Goal: Check status: Check status

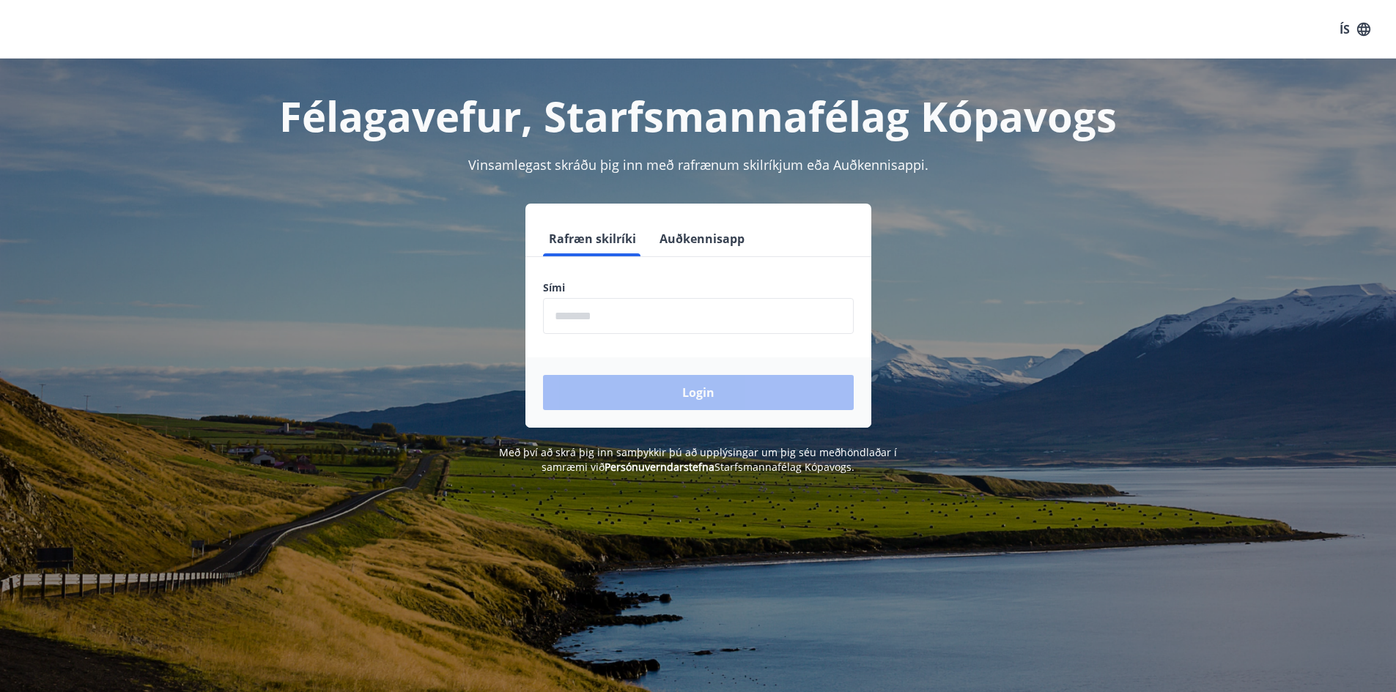
click at [695, 322] on input "phone" at bounding box center [698, 316] width 311 height 36
type input "********"
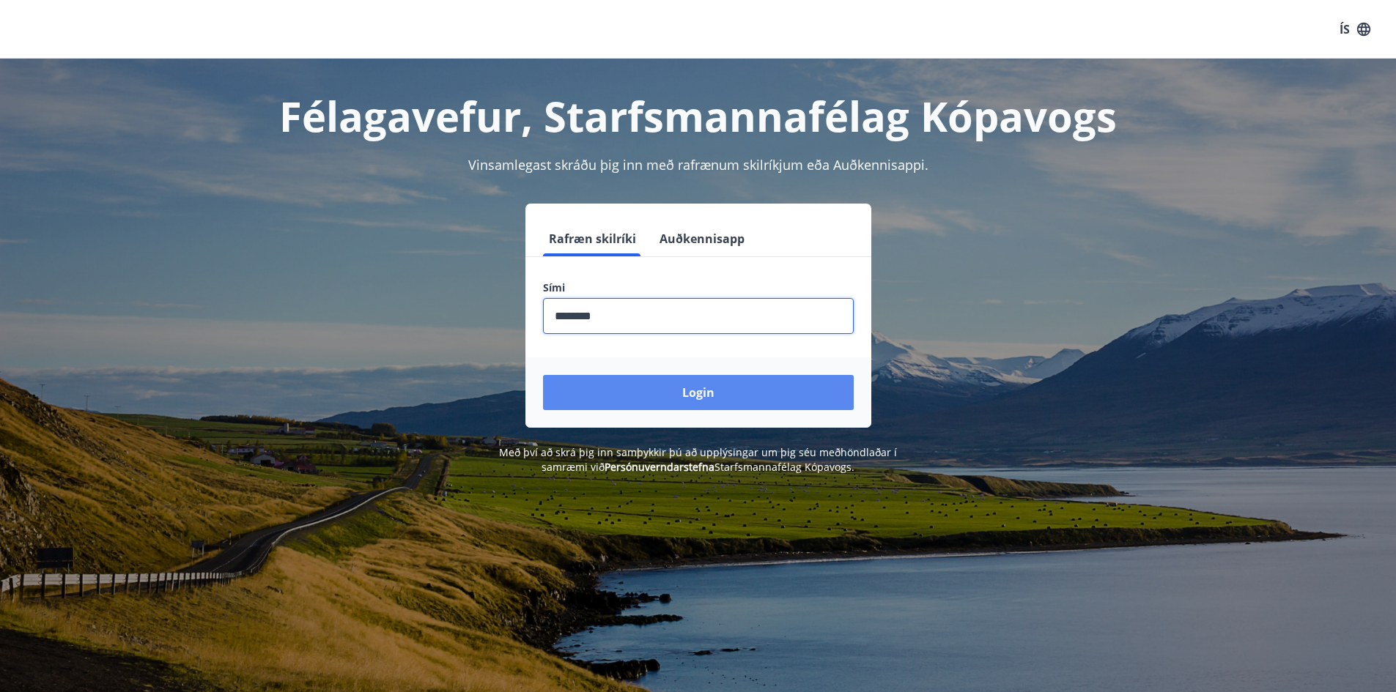
click at [703, 395] on button "Login" at bounding box center [698, 392] width 311 height 35
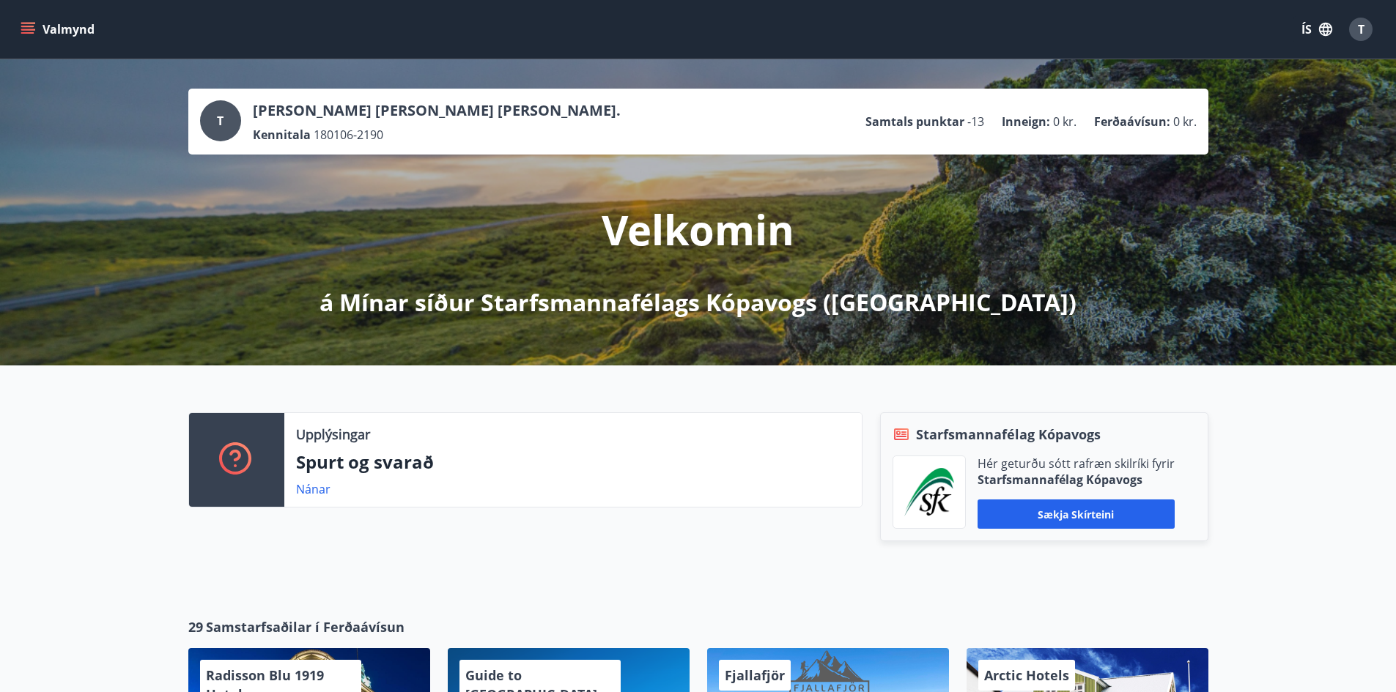
click at [23, 29] on icon "menu" at bounding box center [29, 29] width 16 height 1
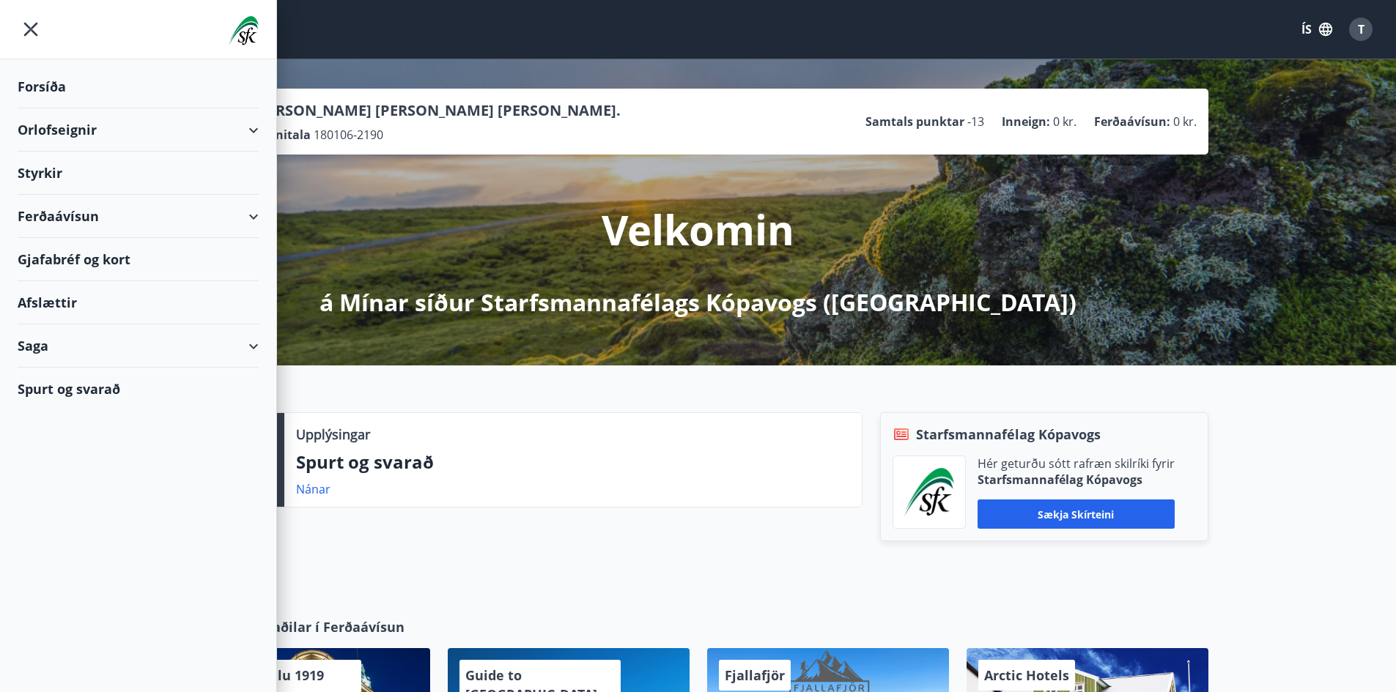
click at [253, 136] on div "Orlofseignir" at bounding box center [138, 129] width 241 height 43
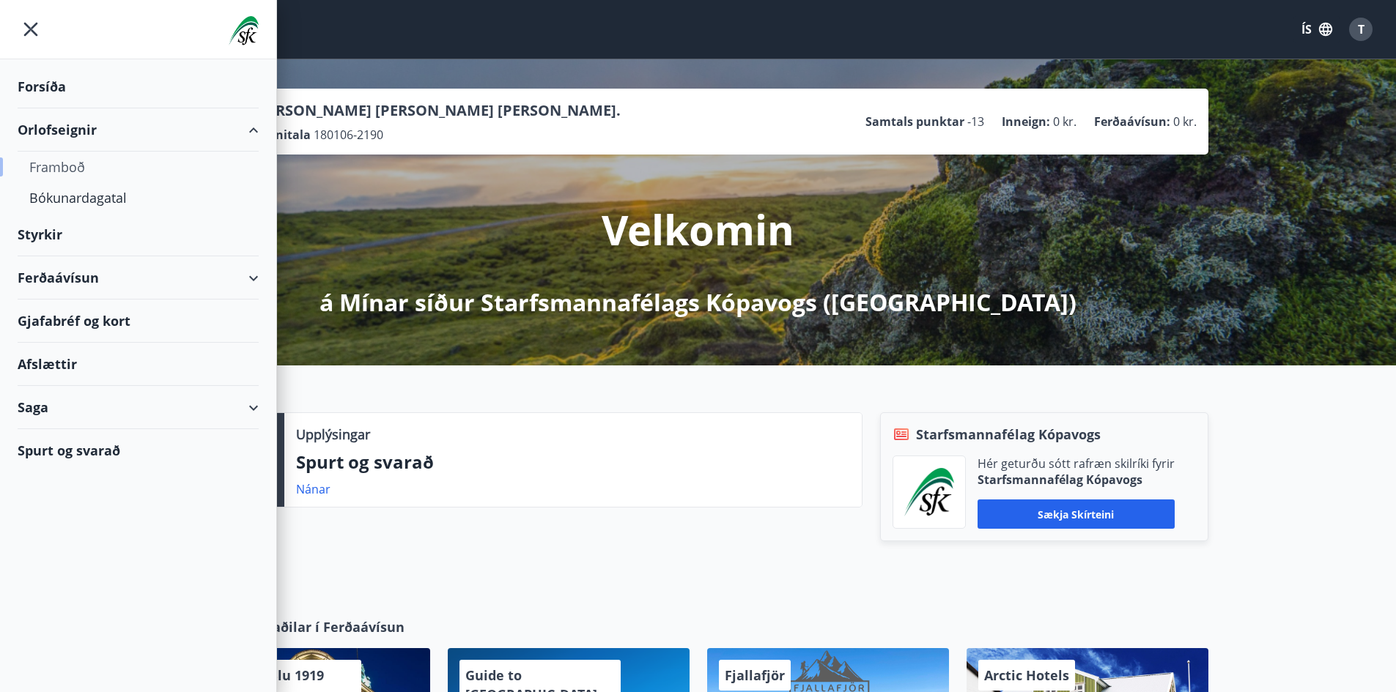
click at [73, 170] on div "Framboð" at bounding box center [138, 167] width 218 height 31
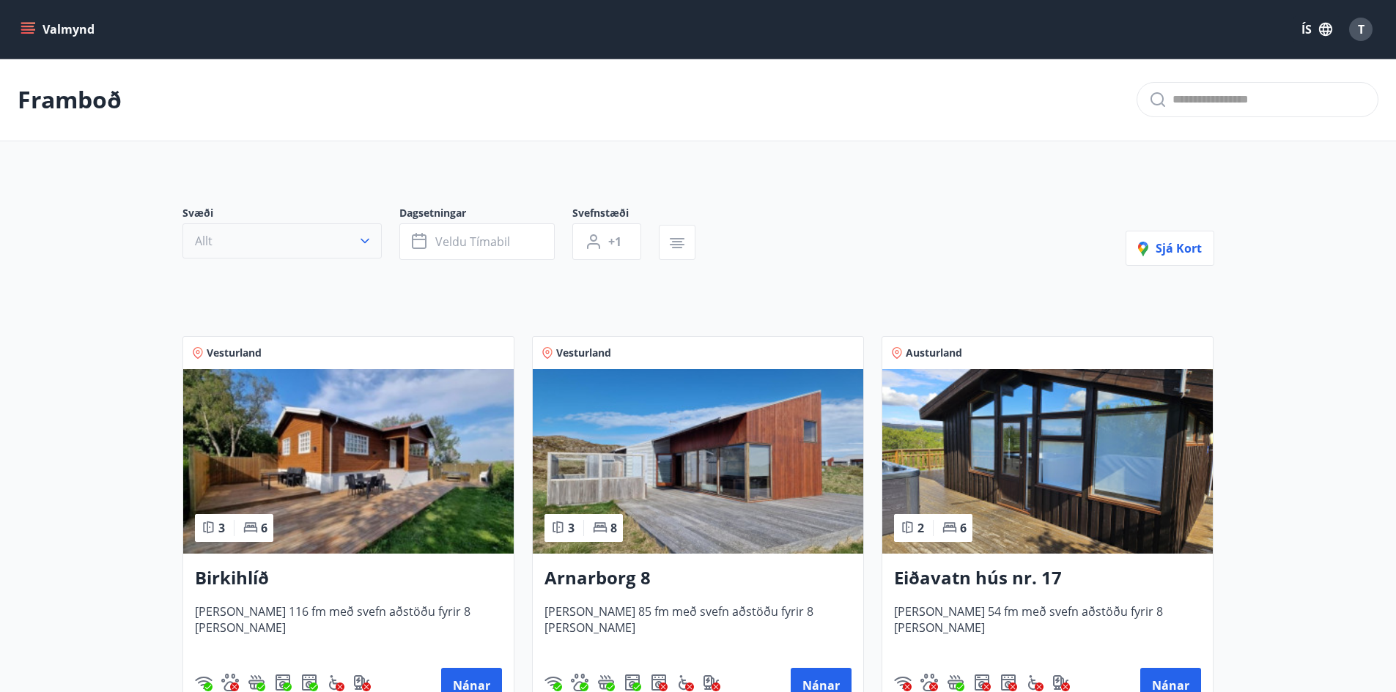
click at [233, 239] on button "Allt" at bounding box center [281, 240] width 199 height 35
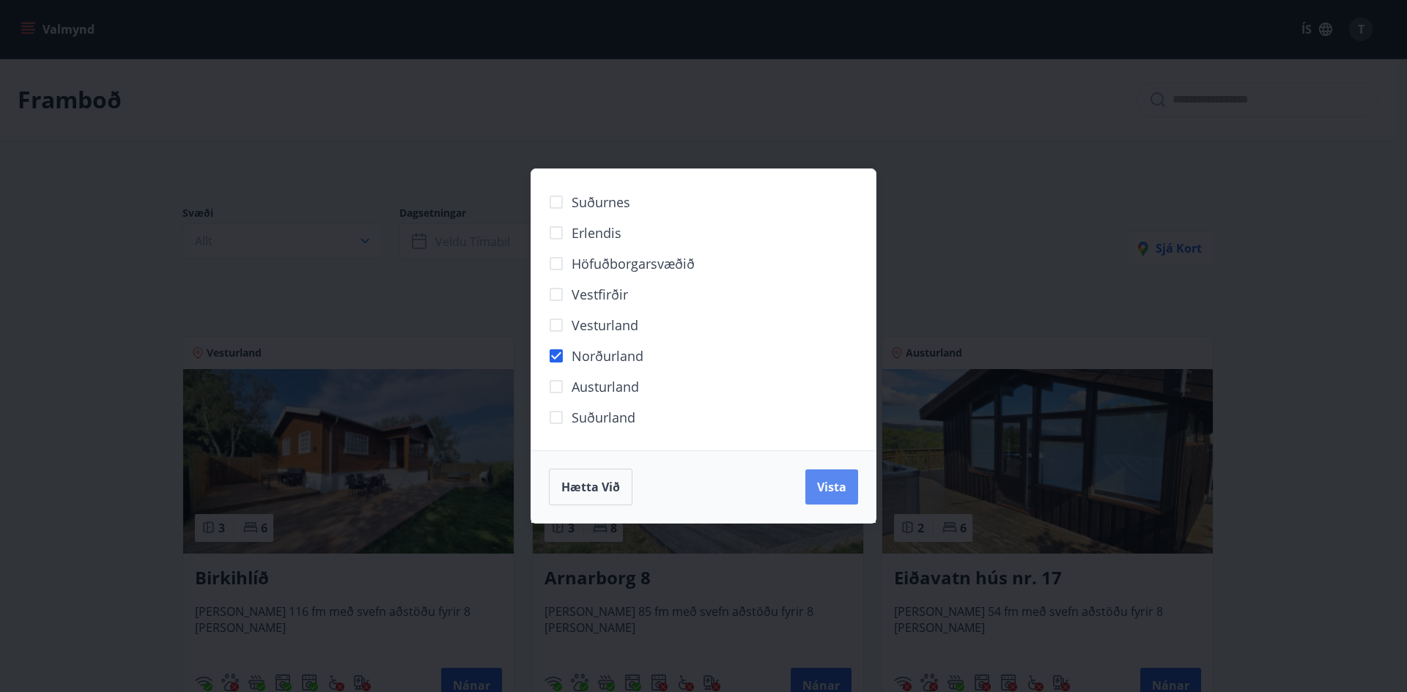
click at [840, 494] on span "Vista" at bounding box center [831, 487] width 29 height 16
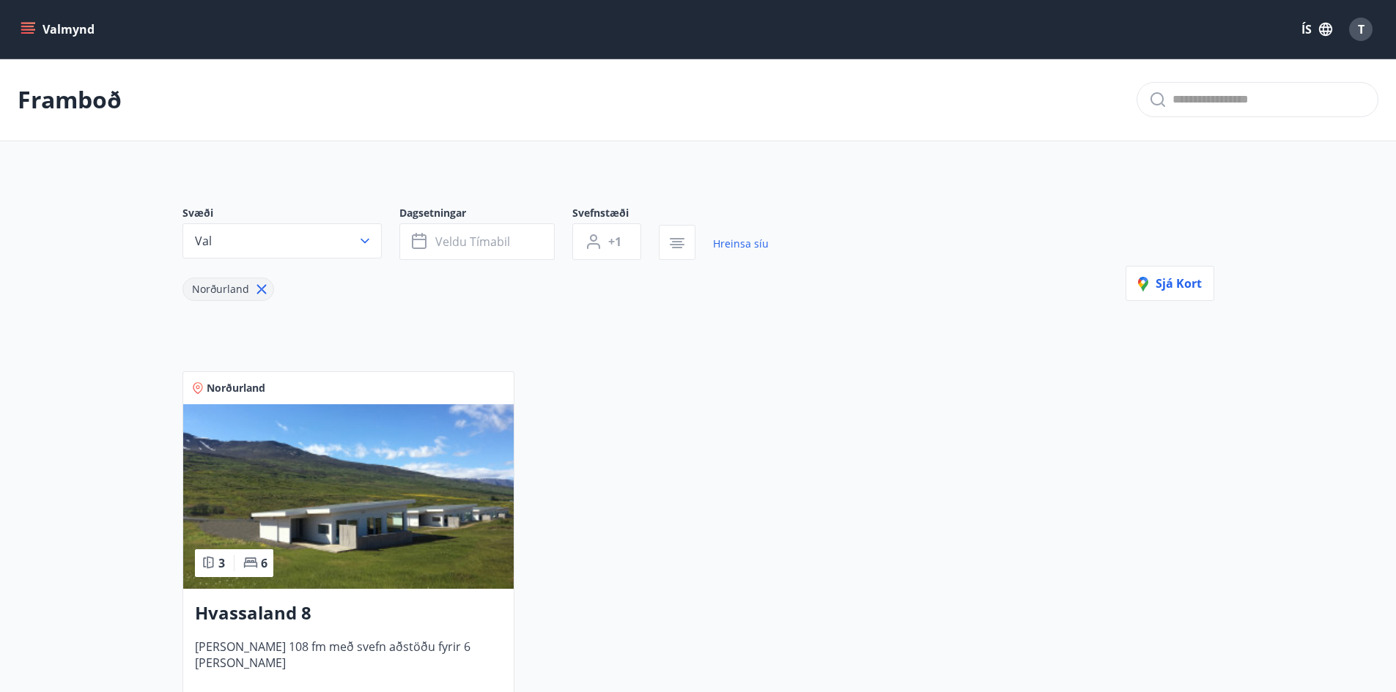
click at [353, 533] on img at bounding box center [348, 496] width 330 height 185
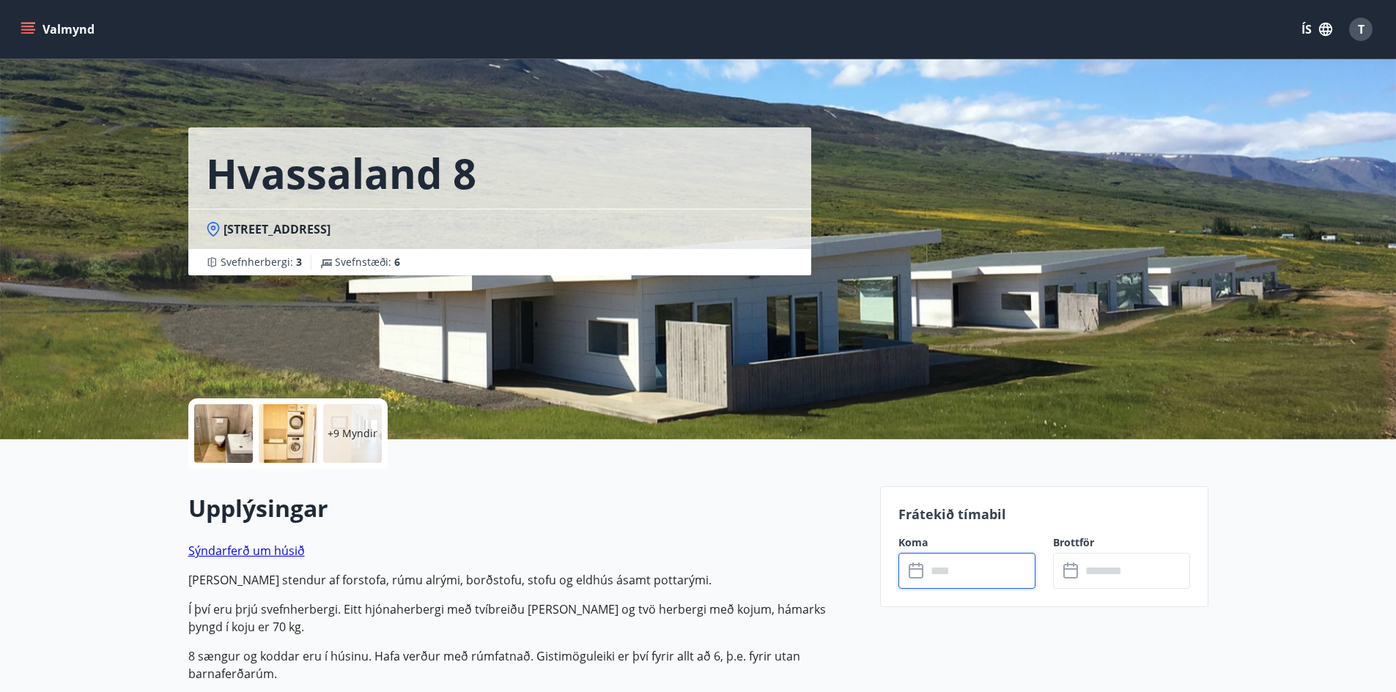
click at [968, 574] on input "text" at bounding box center [980, 571] width 109 height 36
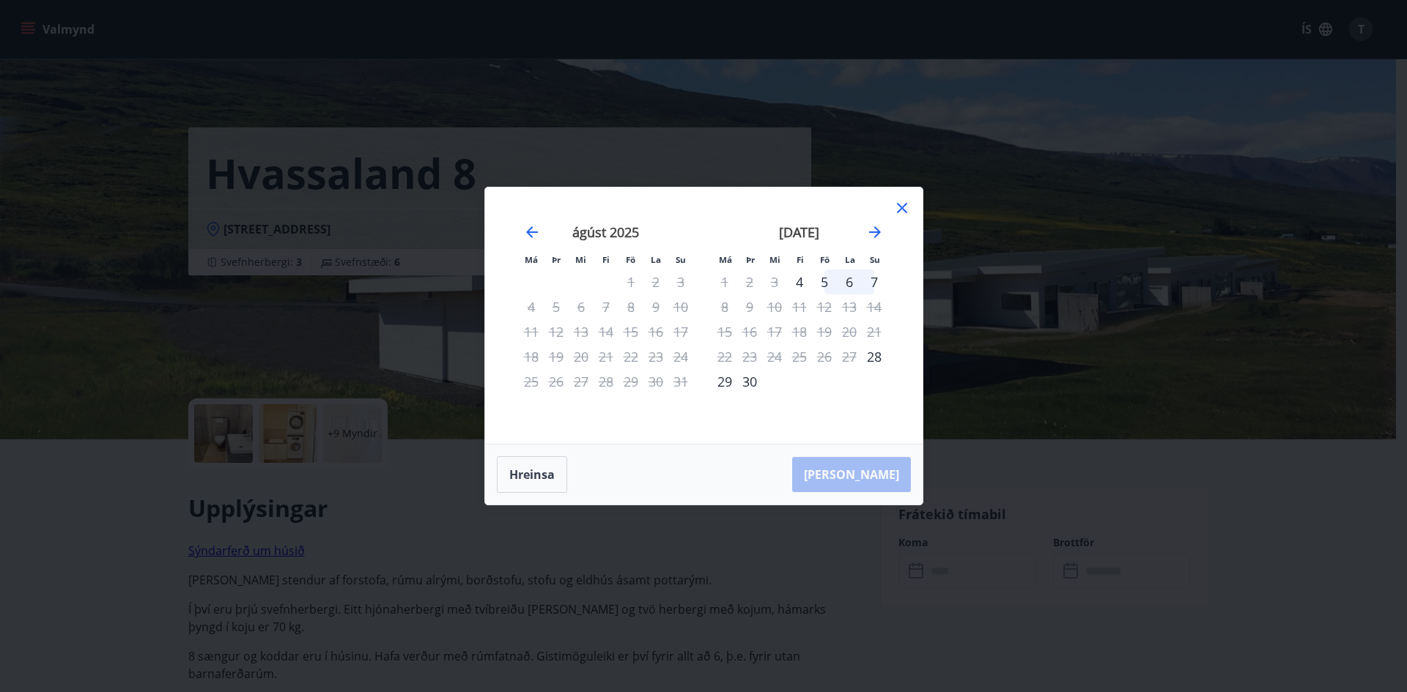
click at [901, 212] on icon at bounding box center [902, 208] width 18 height 18
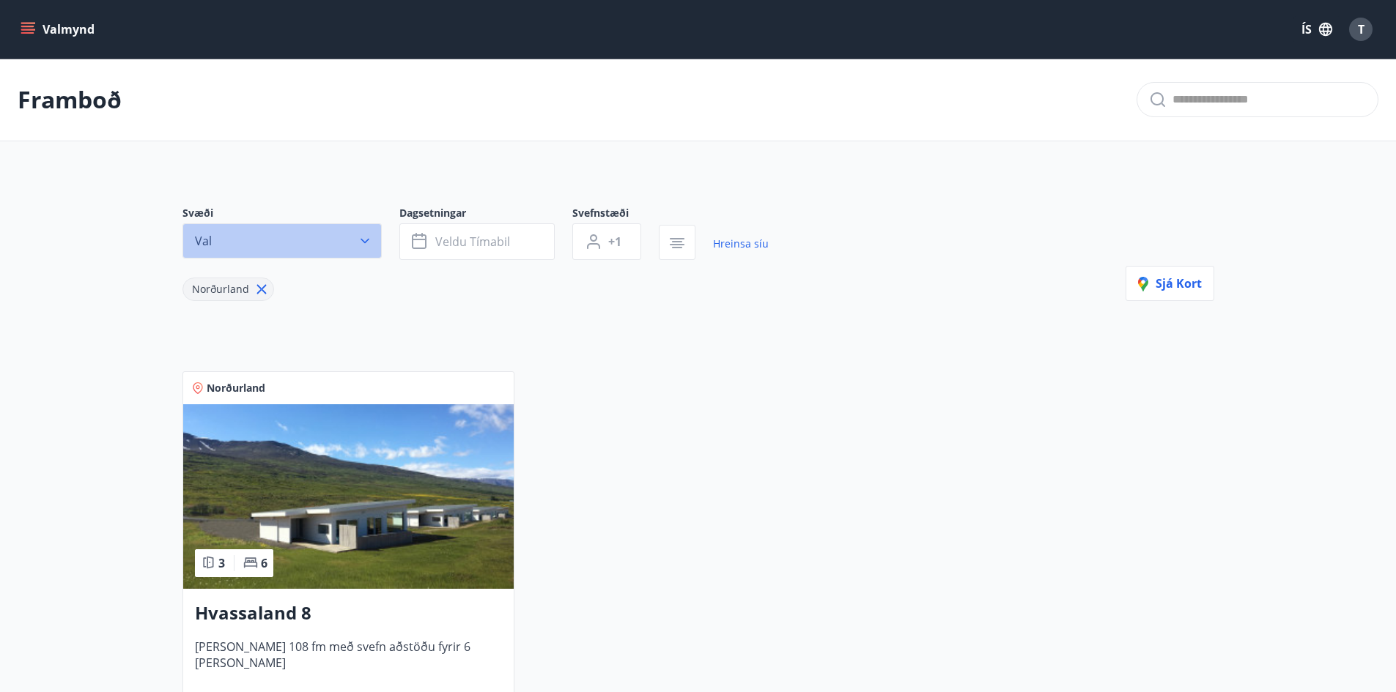
click at [312, 245] on button "Val" at bounding box center [281, 240] width 199 height 35
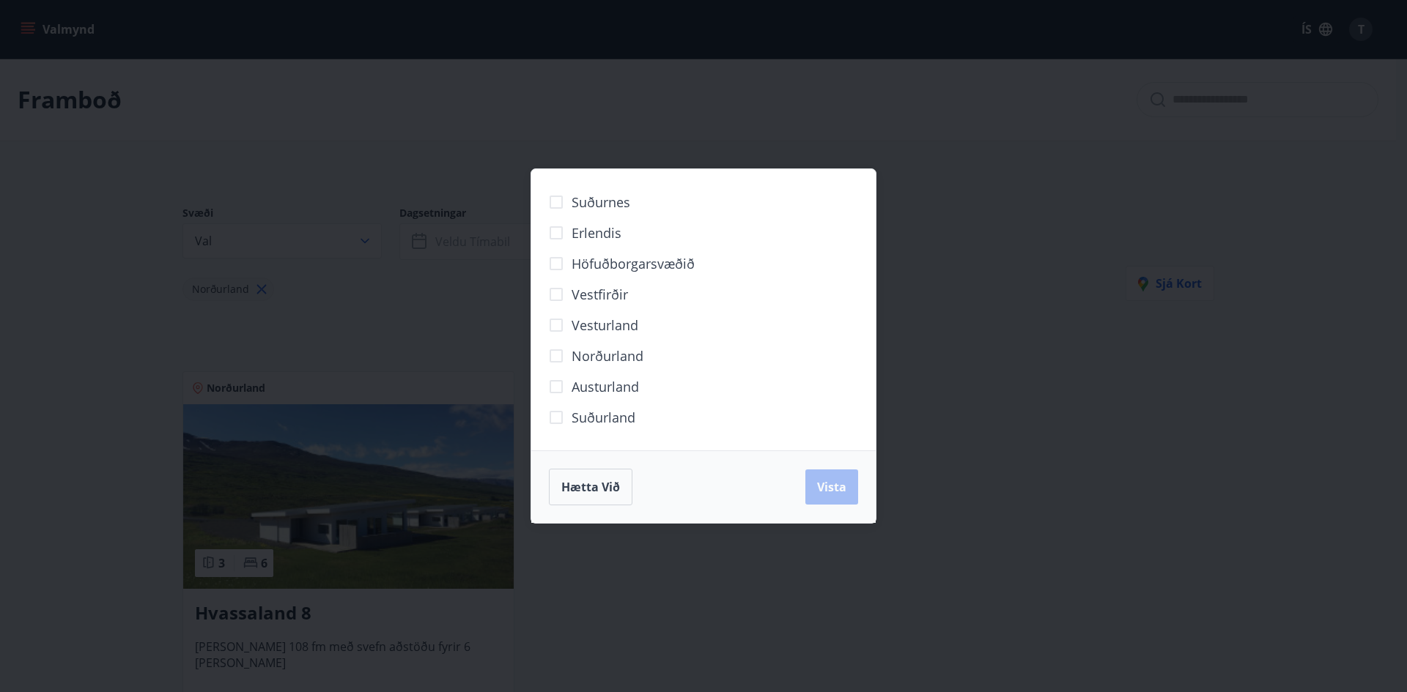
click at [840, 494] on div "Hætta við Vista" at bounding box center [703, 487] width 309 height 37
click at [599, 491] on span "Hætta við" at bounding box center [590, 487] width 59 height 16
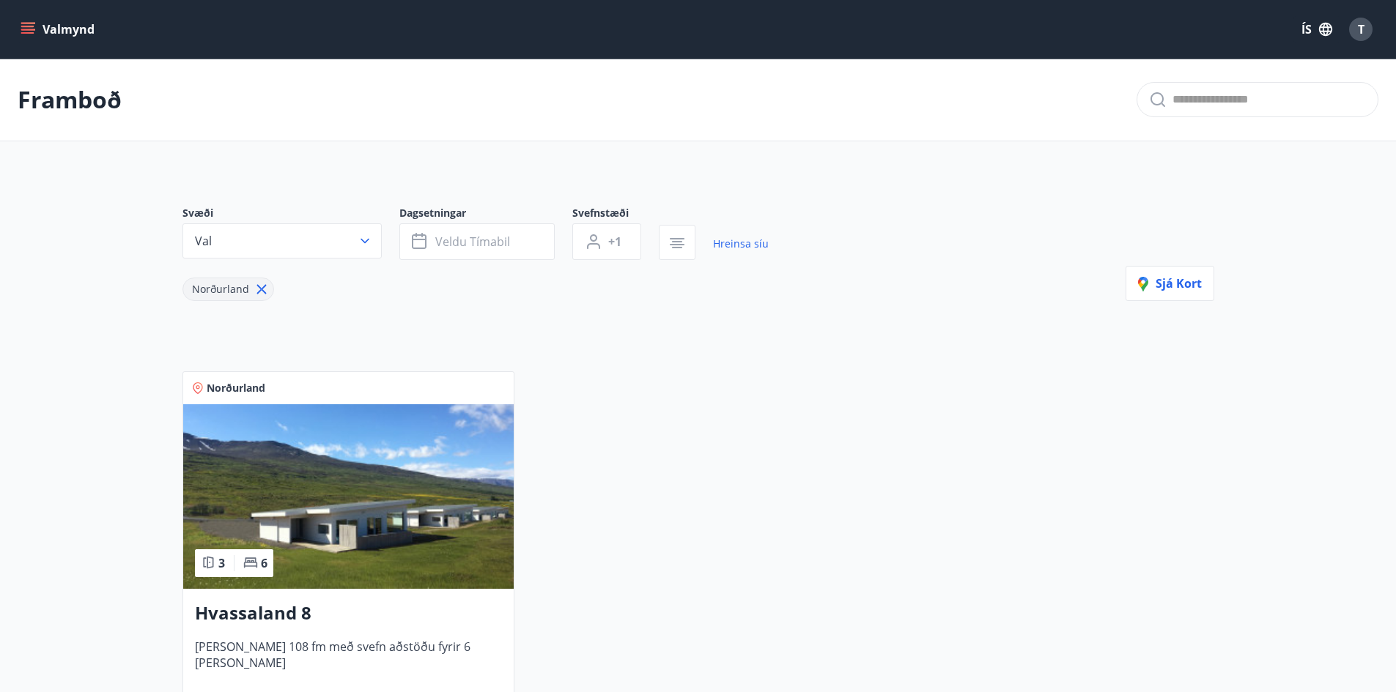
click at [252, 292] on div "Norðurland" at bounding box center [228, 289] width 92 height 23
click at [256, 290] on icon at bounding box center [261, 289] width 16 height 16
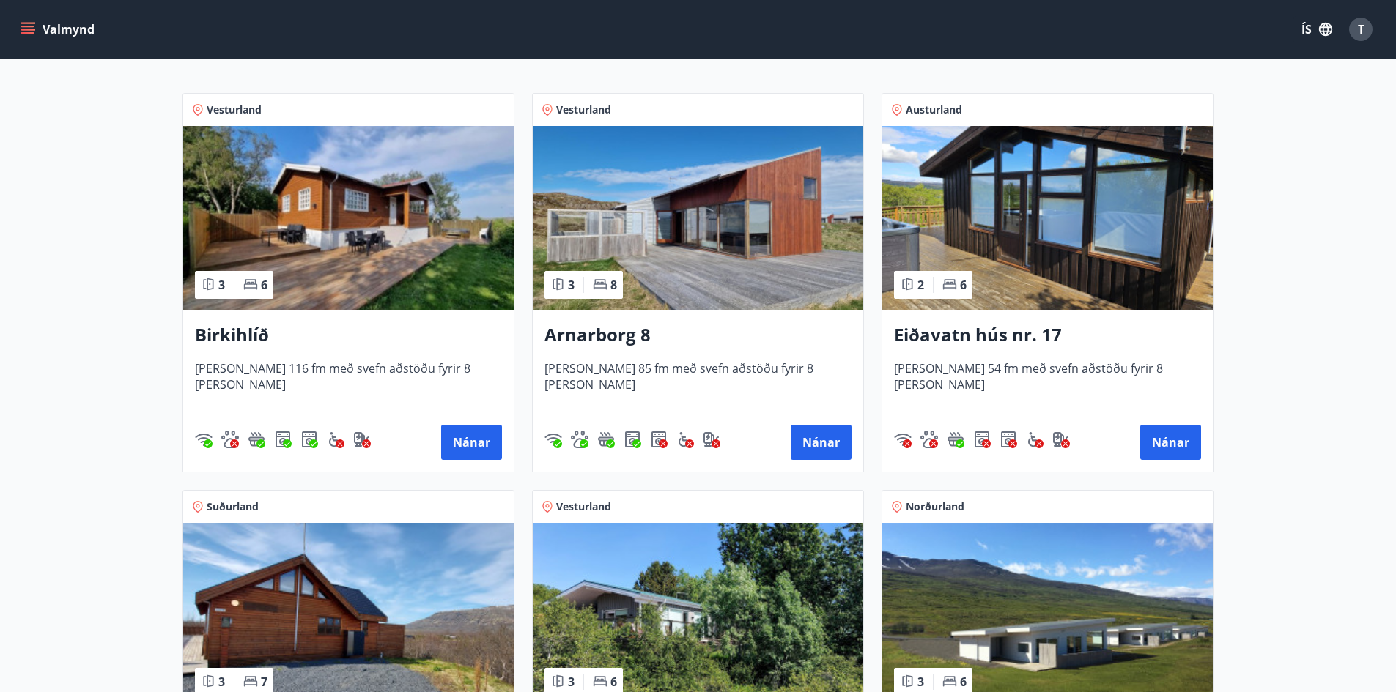
scroll to position [229, 0]
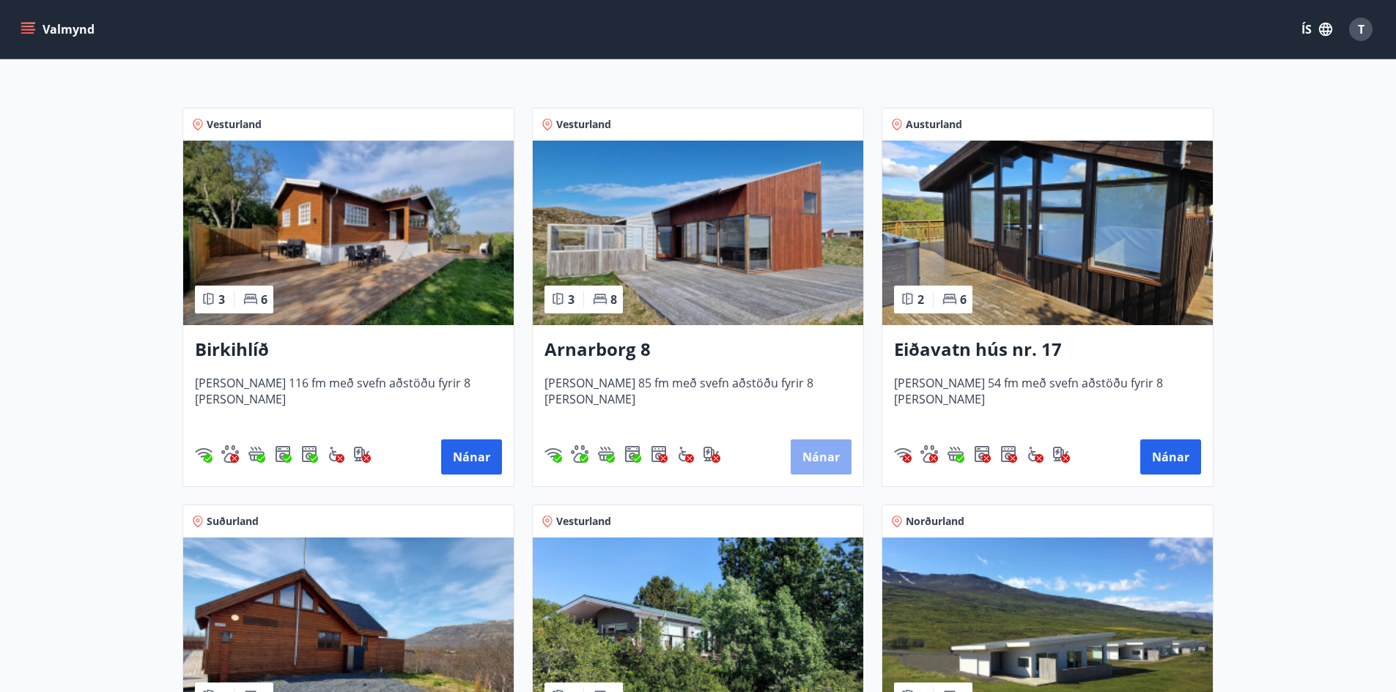
click at [818, 464] on button "Nánar" at bounding box center [820, 457] width 61 height 35
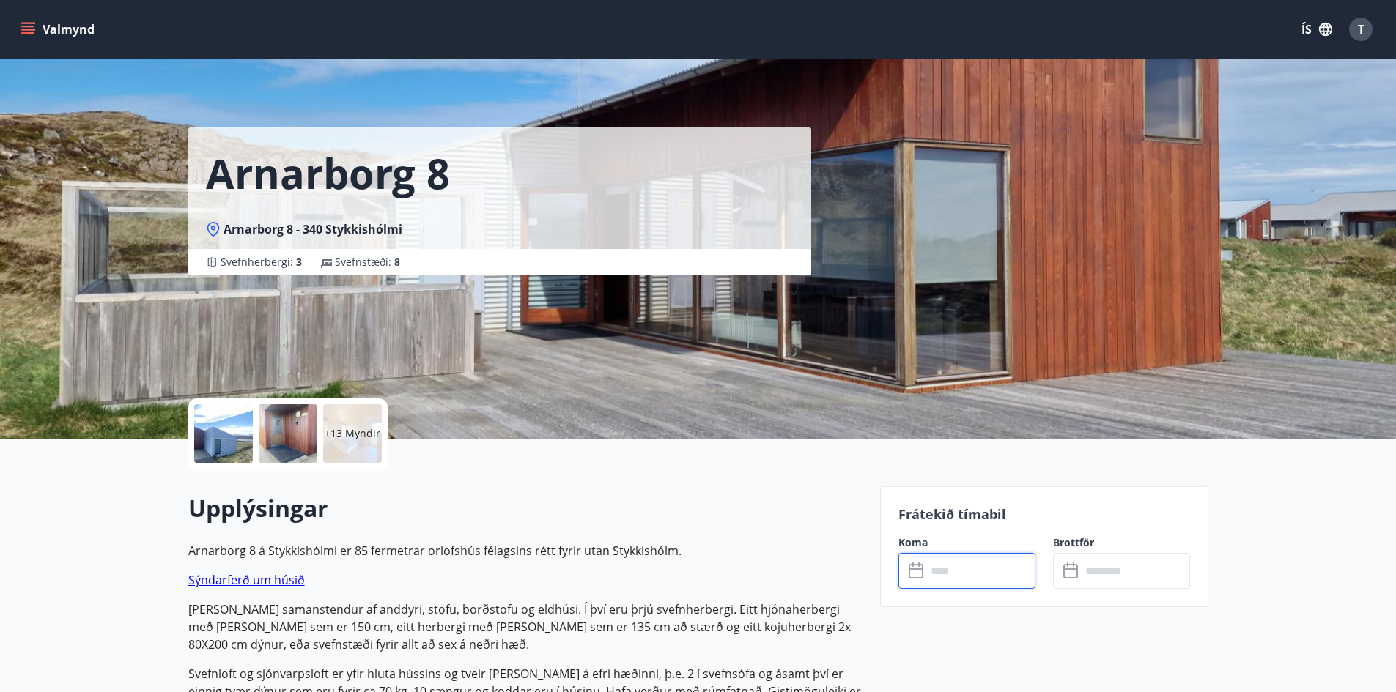
click at [990, 581] on input "text" at bounding box center [980, 571] width 109 height 36
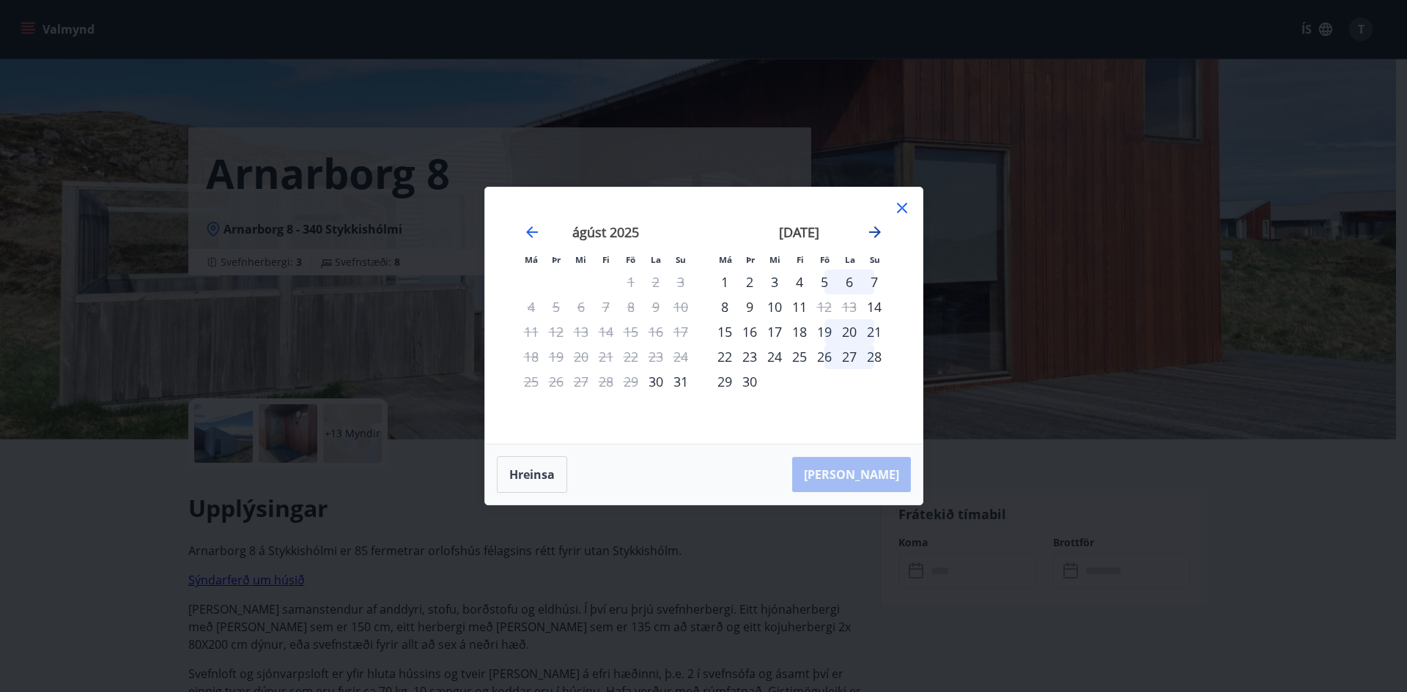
click at [878, 232] on icon "Move forward to switch to the next month." at bounding box center [875, 232] width 12 height 12
click at [905, 206] on icon at bounding box center [902, 208] width 18 height 18
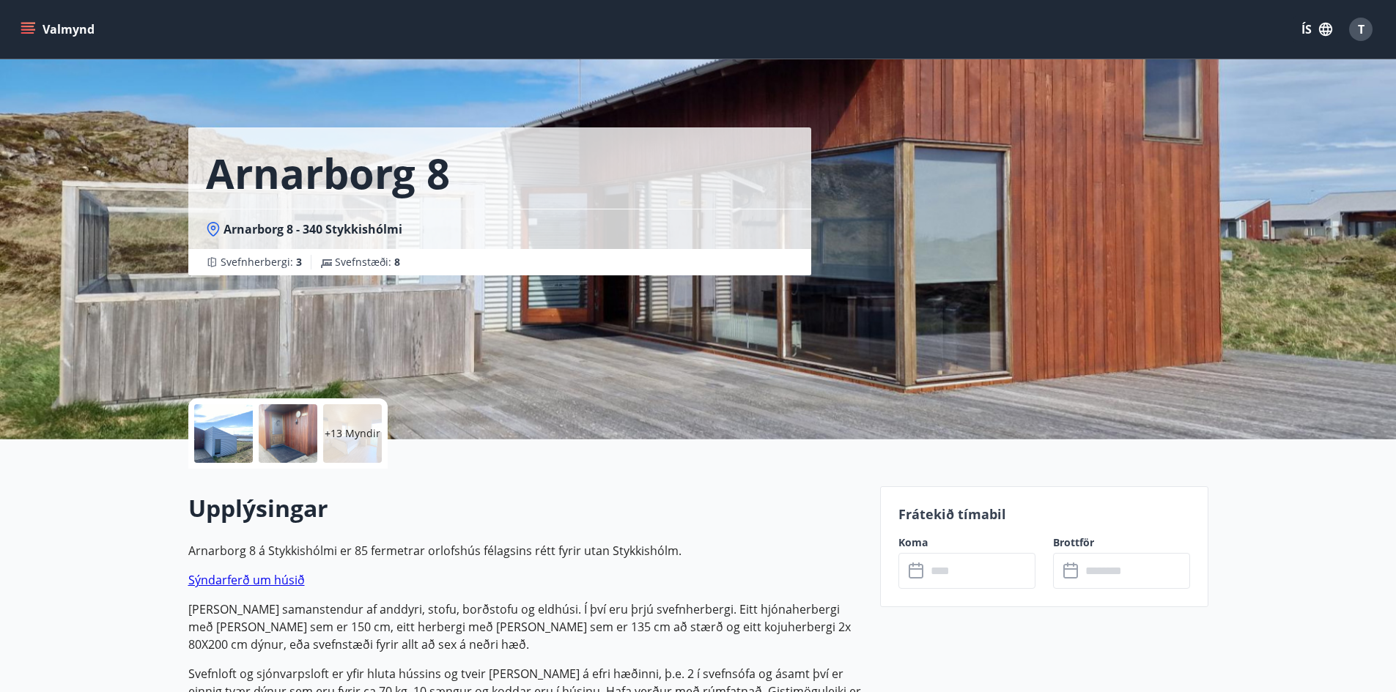
click at [23, 34] on icon "menu" at bounding box center [28, 29] width 15 height 15
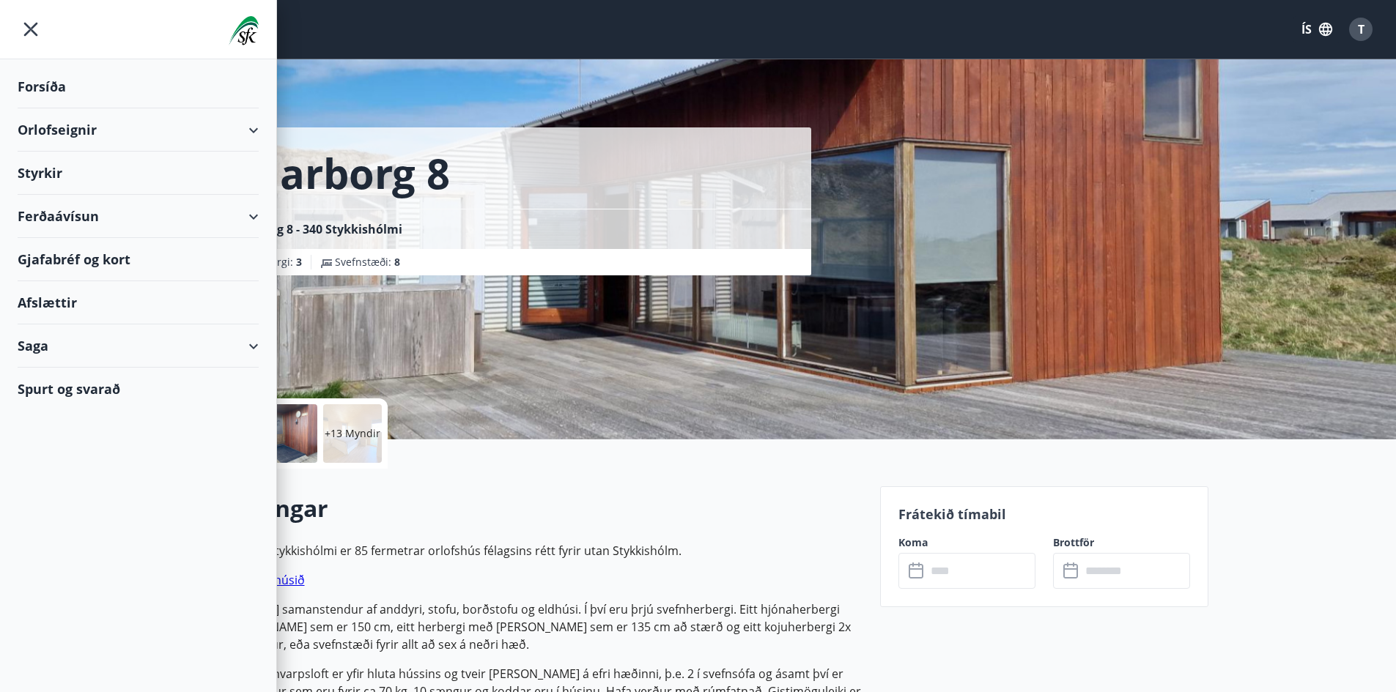
click at [54, 302] on div "Afslættir" at bounding box center [138, 302] width 241 height 43
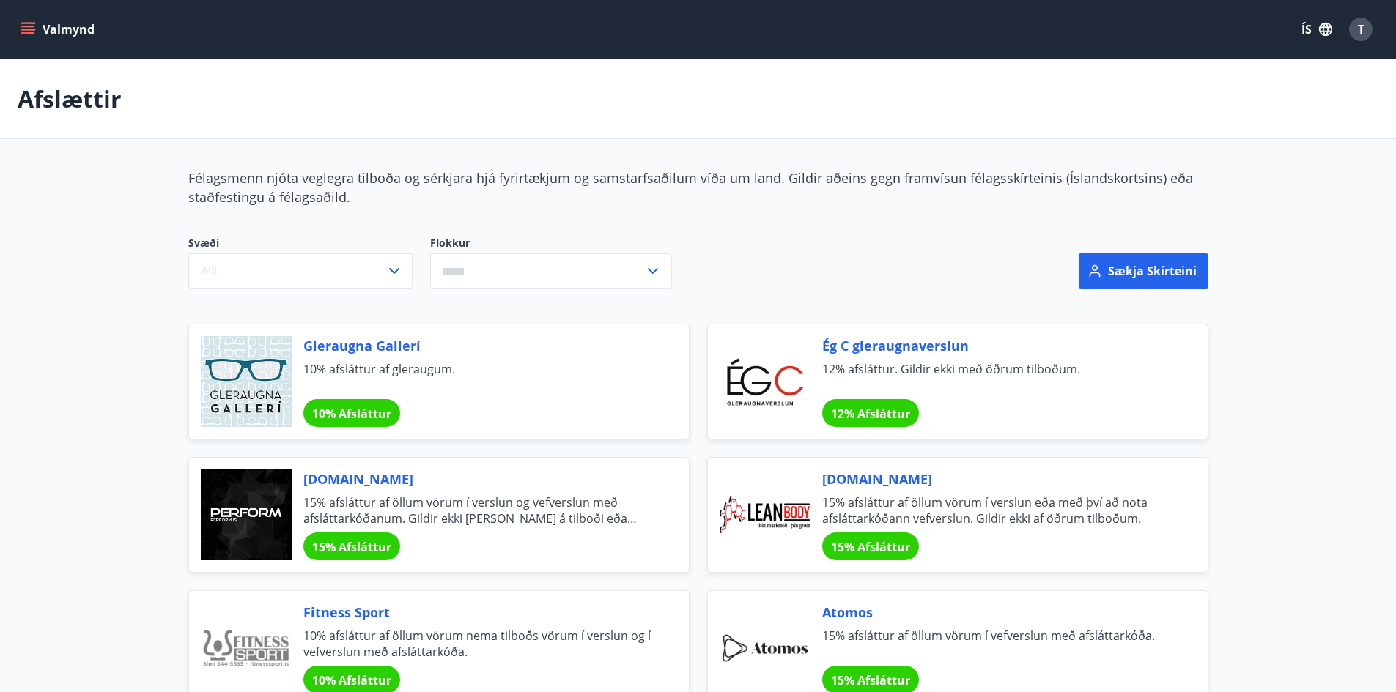
click at [30, 22] on icon "menu" at bounding box center [28, 29] width 15 height 15
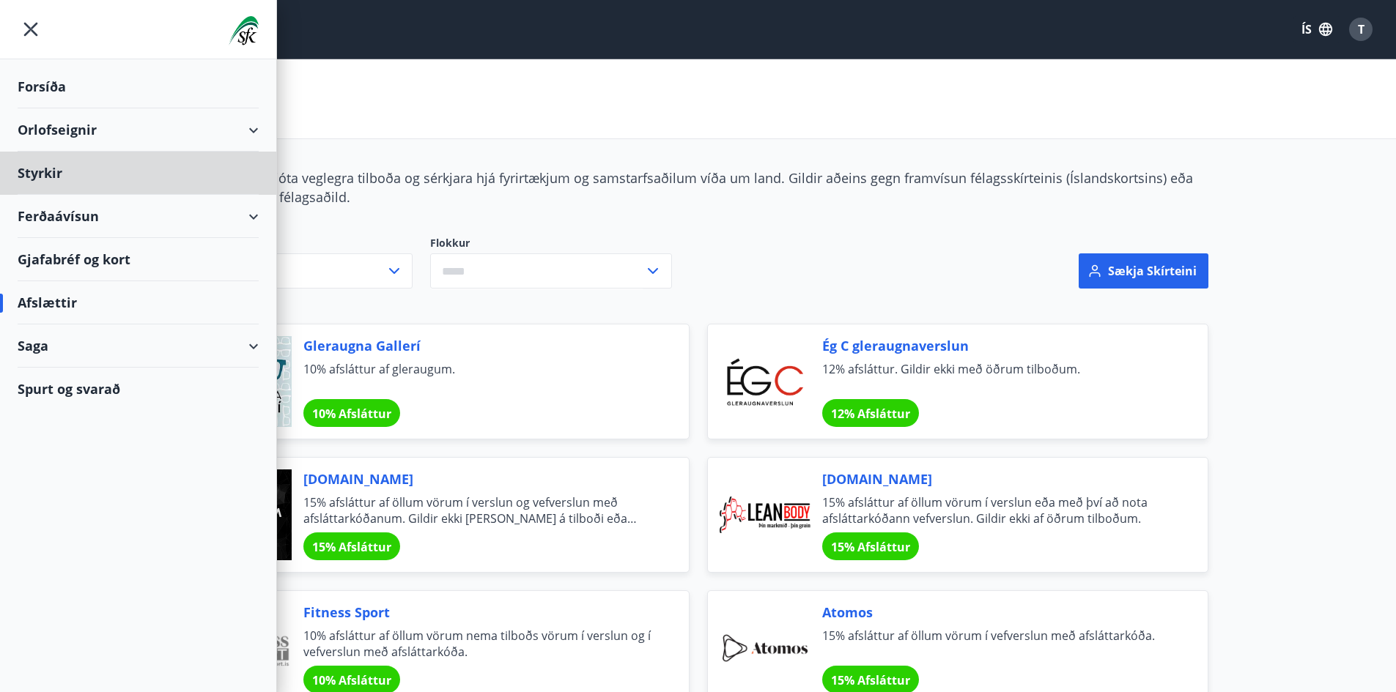
click at [82, 84] on div "Forsíða" at bounding box center [138, 86] width 241 height 43
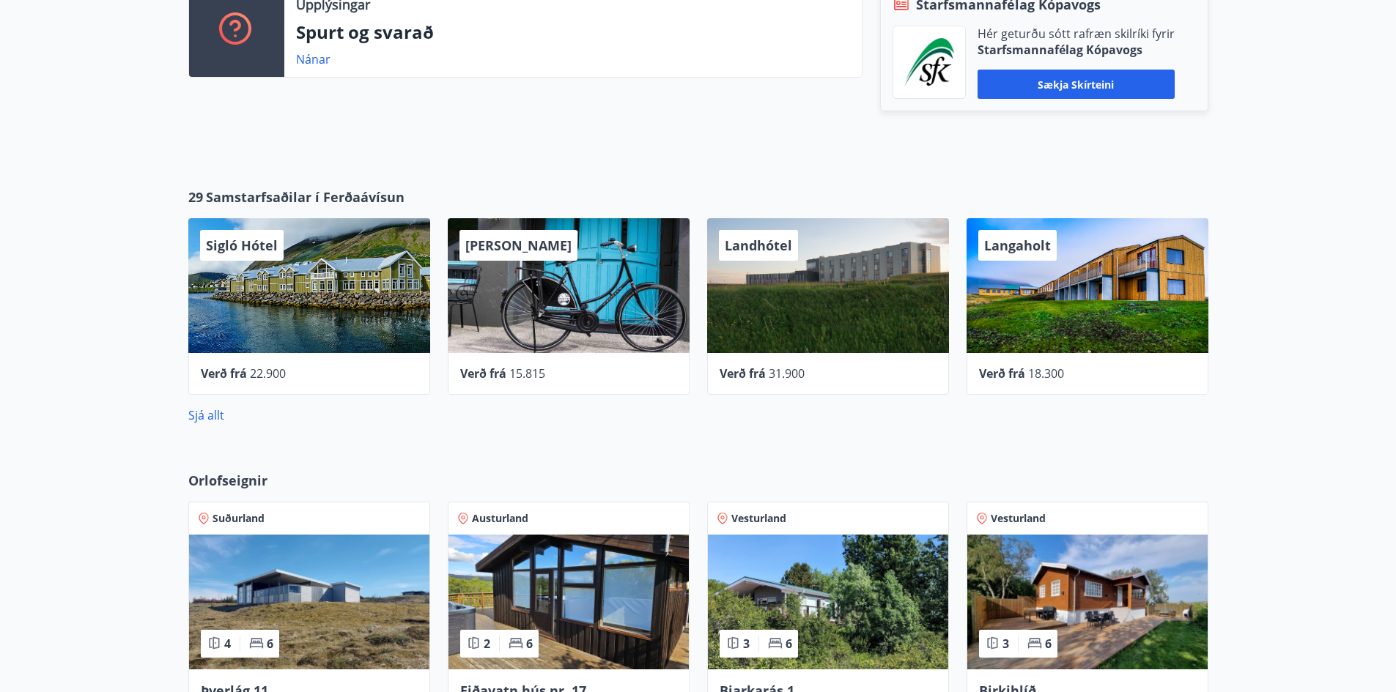
scroll to position [443, 0]
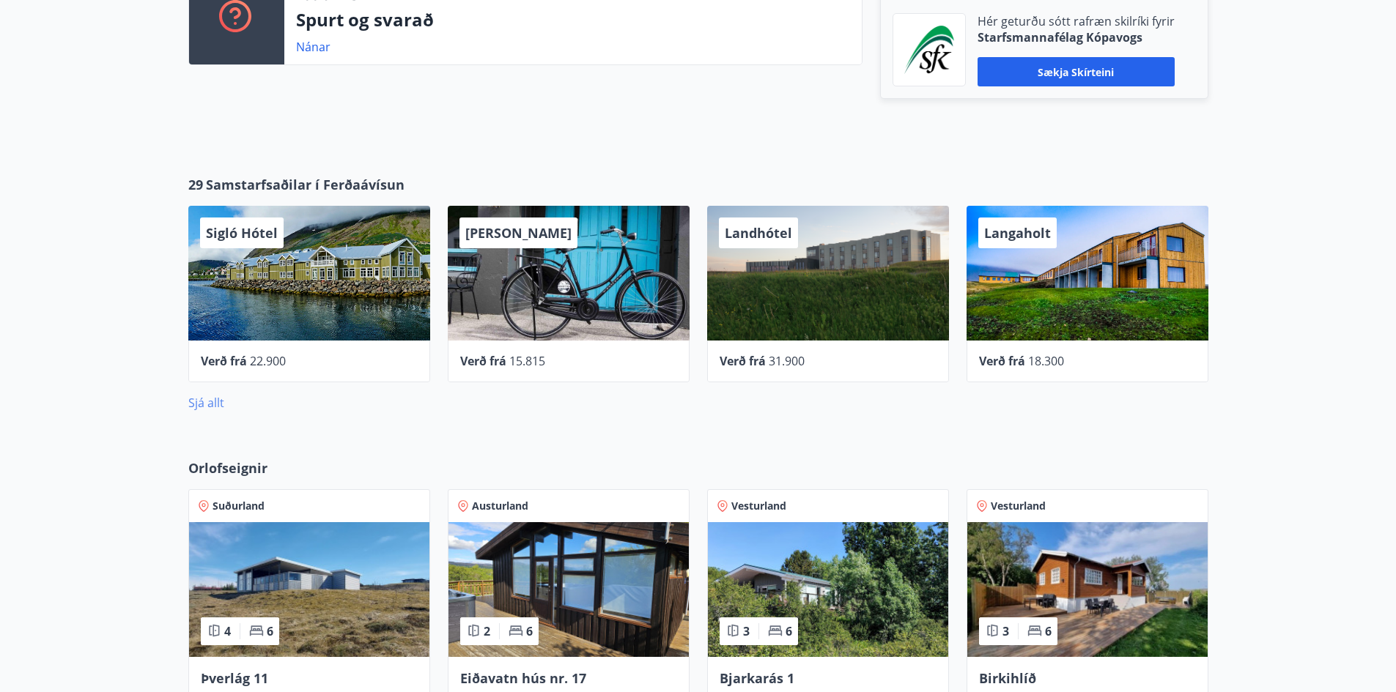
click at [199, 405] on link "Sjá allt" at bounding box center [206, 403] width 36 height 16
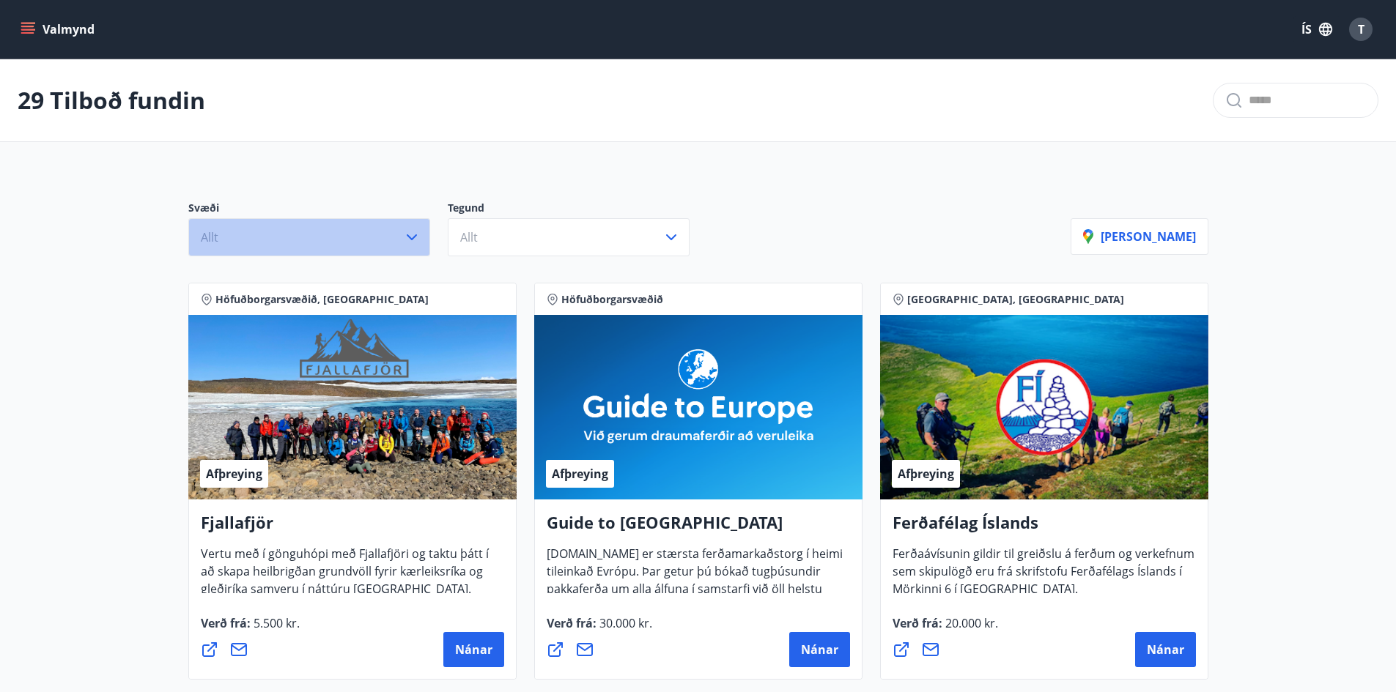
click at [292, 251] on button "Allt" at bounding box center [309, 237] width 242 height 38
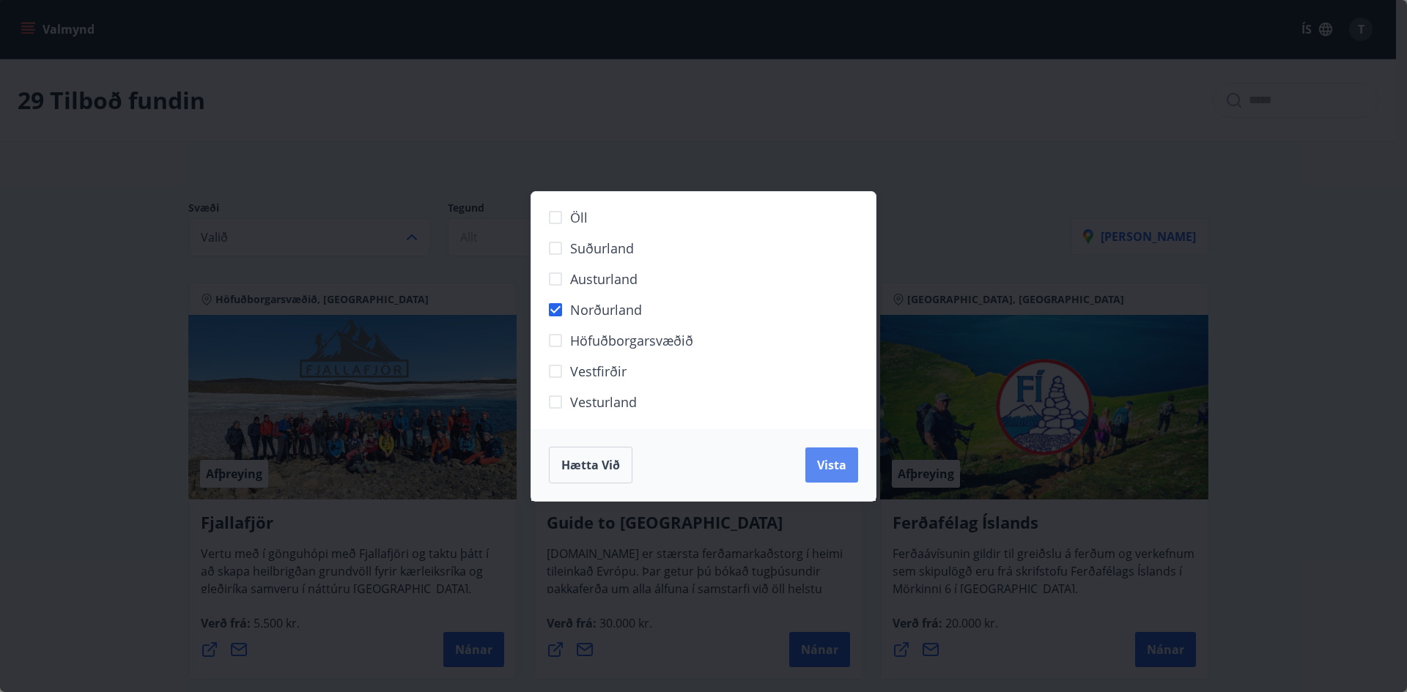
click at [809, 473] on button "Vista" at bounding box center [831, 465] width 53 height 35
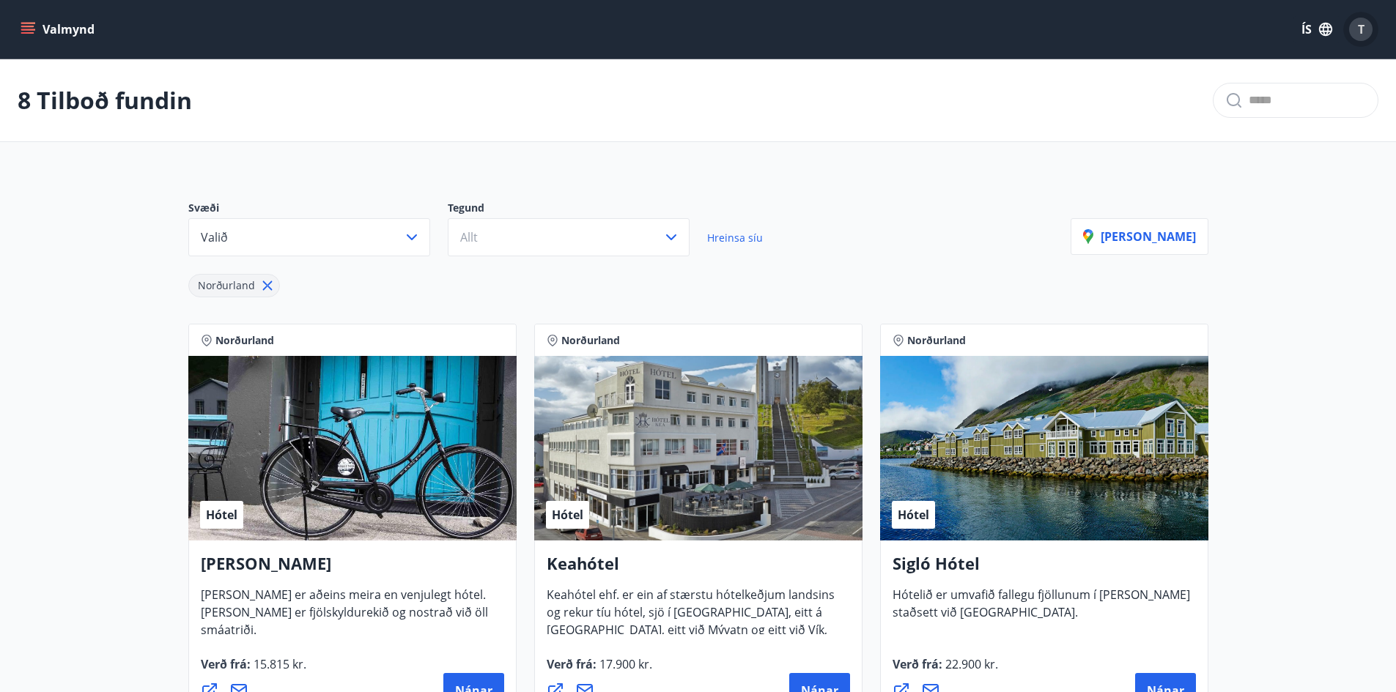
click at [1362, 37] on div "T" at bounding box center [1360, 29] width 23 height 23
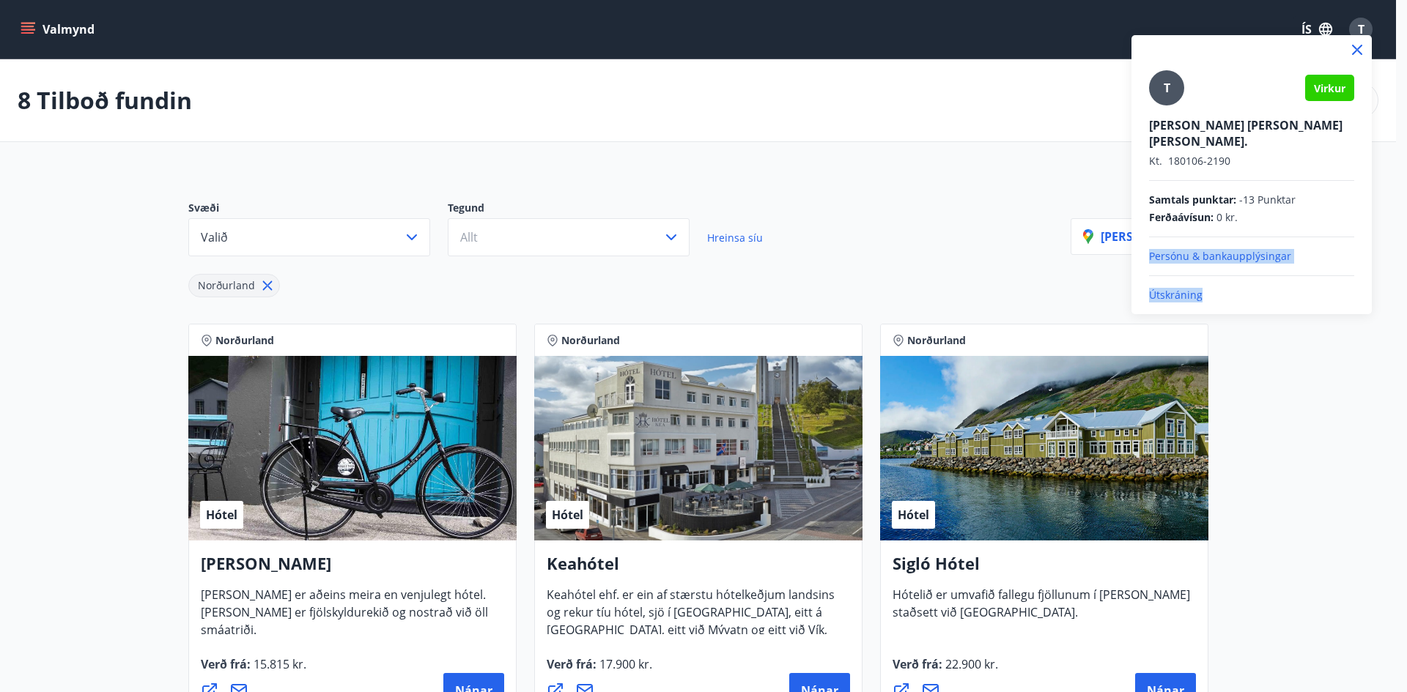
click at [1230, 275] on div "T Virkur [PERSON_NAME] [PERSON_NAME] Aronard. Kt. 180106-2190 Samtals punktar :…" at bounding box center [1251, 186] width 205 height 232
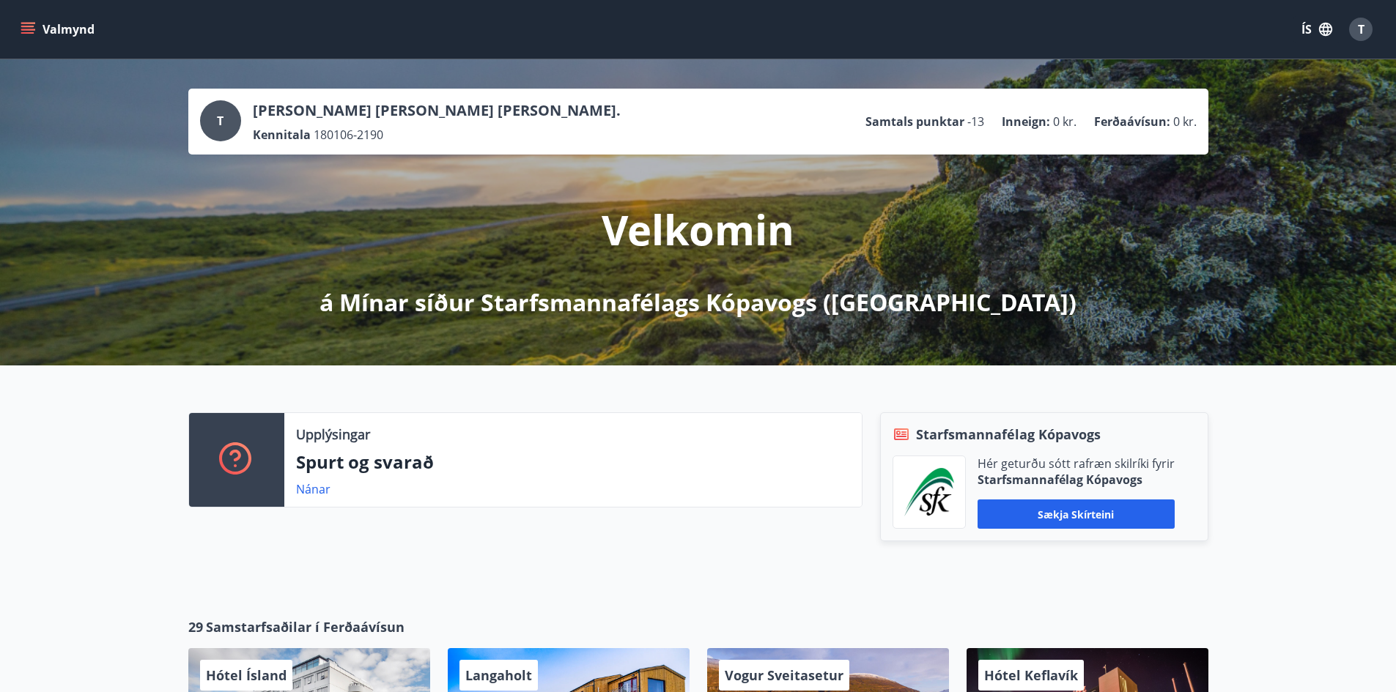
click at [18, 29] on button "Valmynd" at bounding box center [59, 29] width 83 height 26
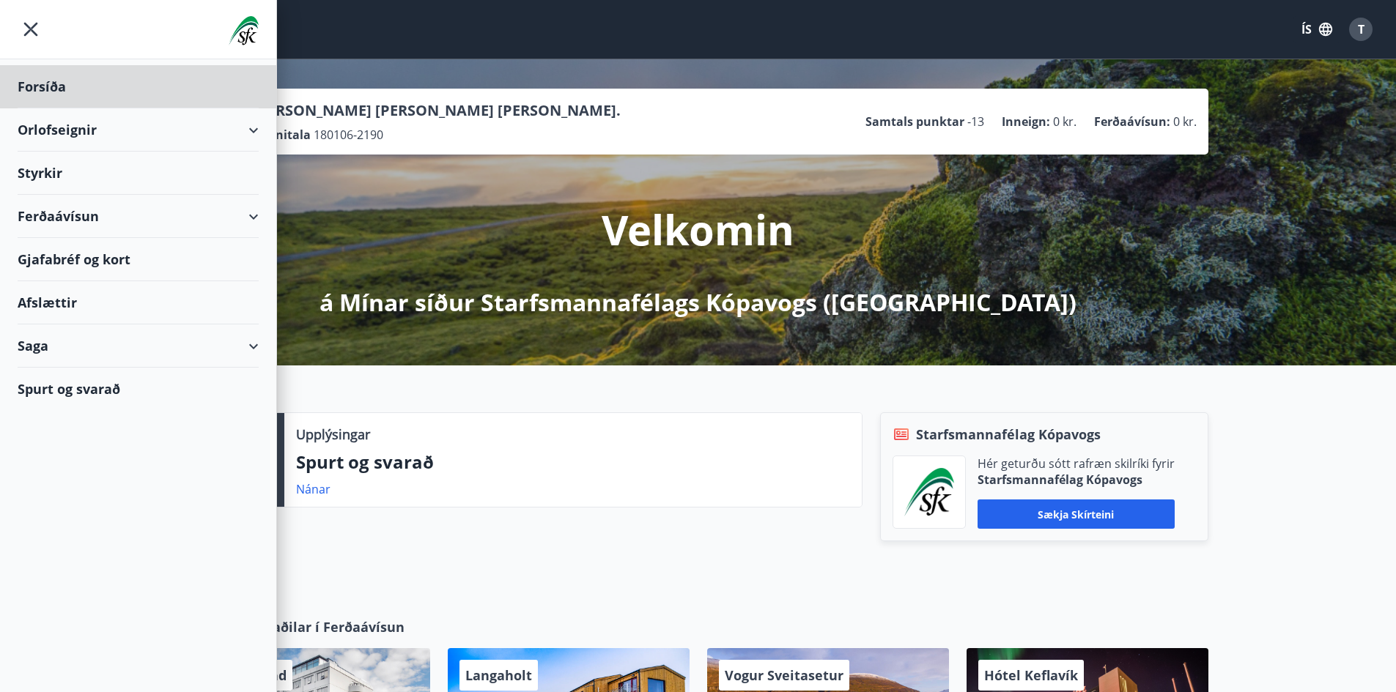
click at [43, 108] on div "Styrkir" at bounding box center [138, 86] width 241 height 43
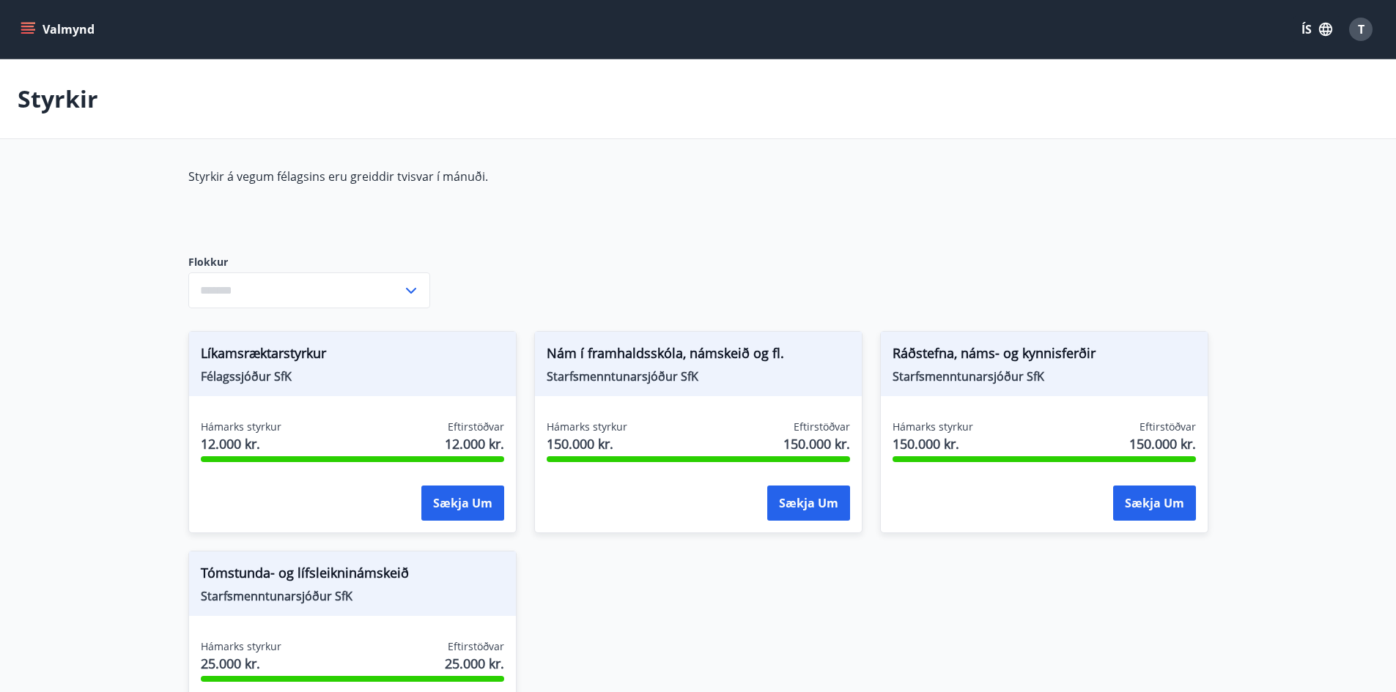
type input "***"
click at [21, 35] on icon "menu" at bounding box center [28, 29] width 15 height 15
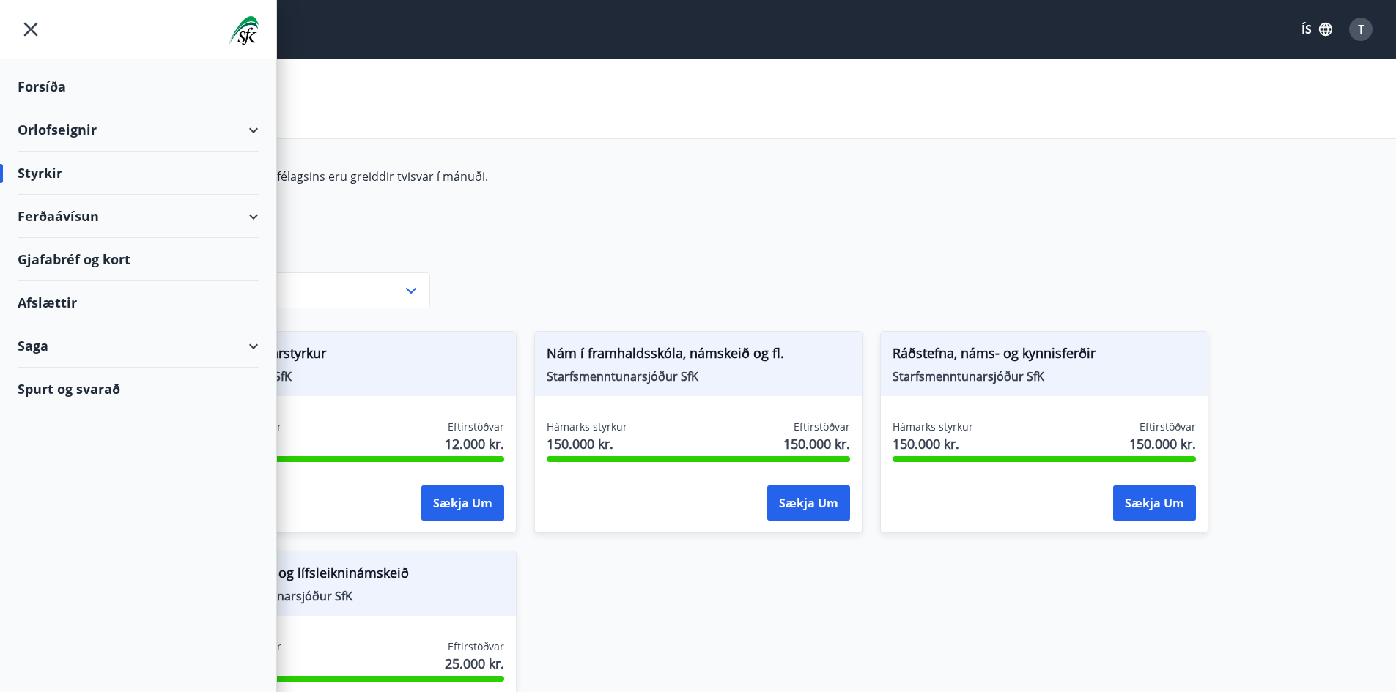
click at [254, 344] on div "Saga" at bounding box center [138, 346] width 241 height 43
click at [44, 348] on div "Saga" at bounding box center [138, 346] width 241 height 43
click at [41, 347] on div "Saga" at bounding box center [138, 346] width 241 height 43
click at [61, 486] on div "Punktar" at bounding box center [138, 475] width 218 height 31
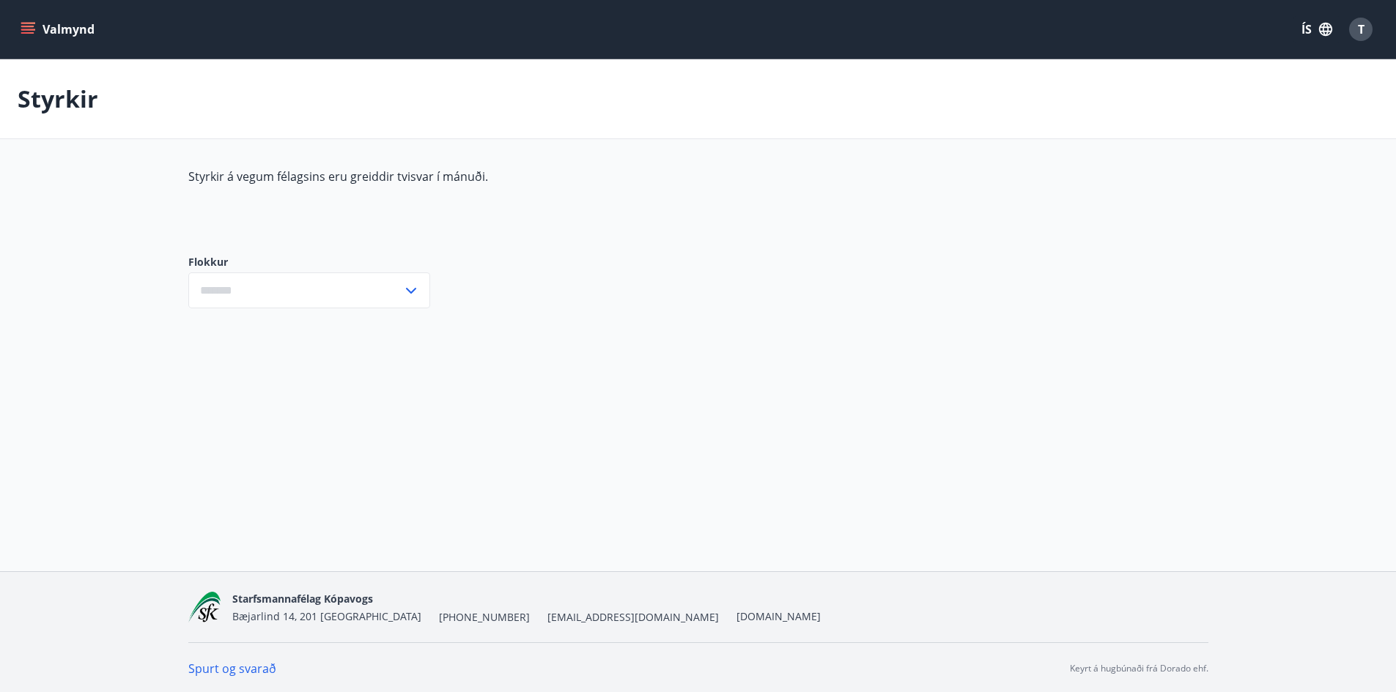
type input "***"
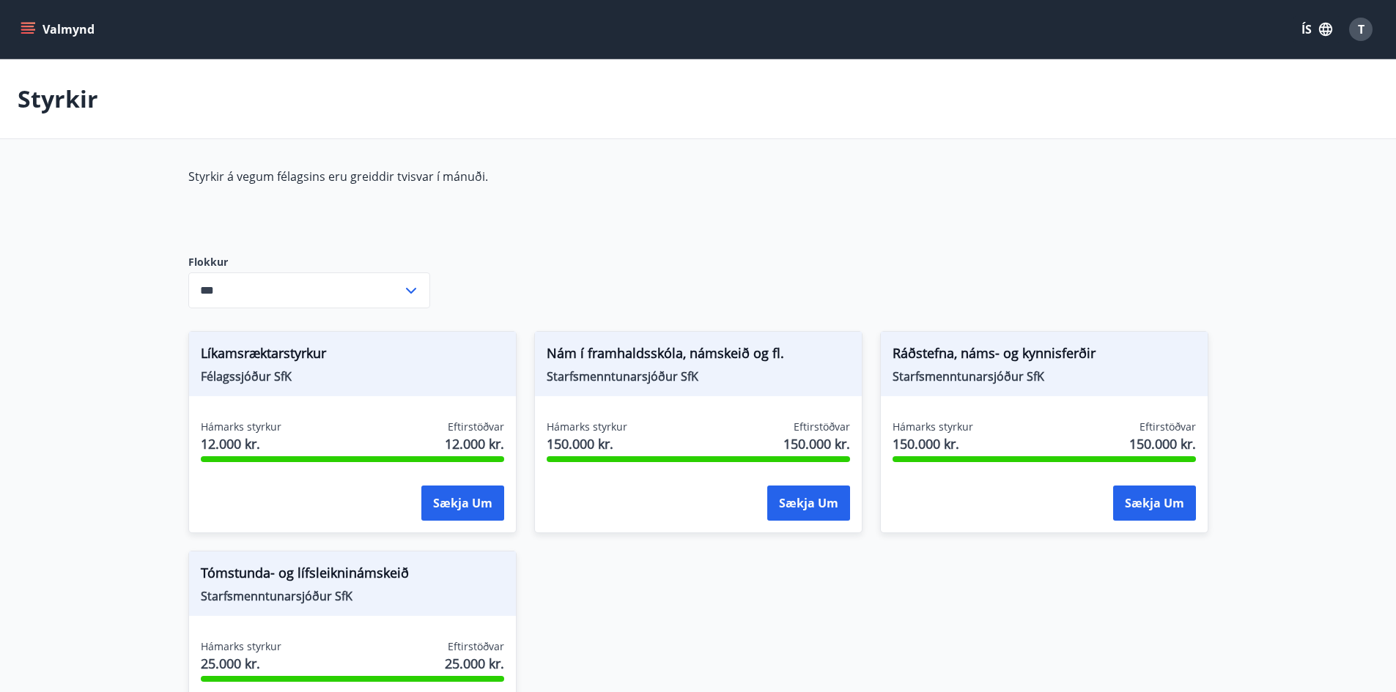
click at [37, 34] on button "Valmynd" at bounding box center [59, 29] width 83 height 26
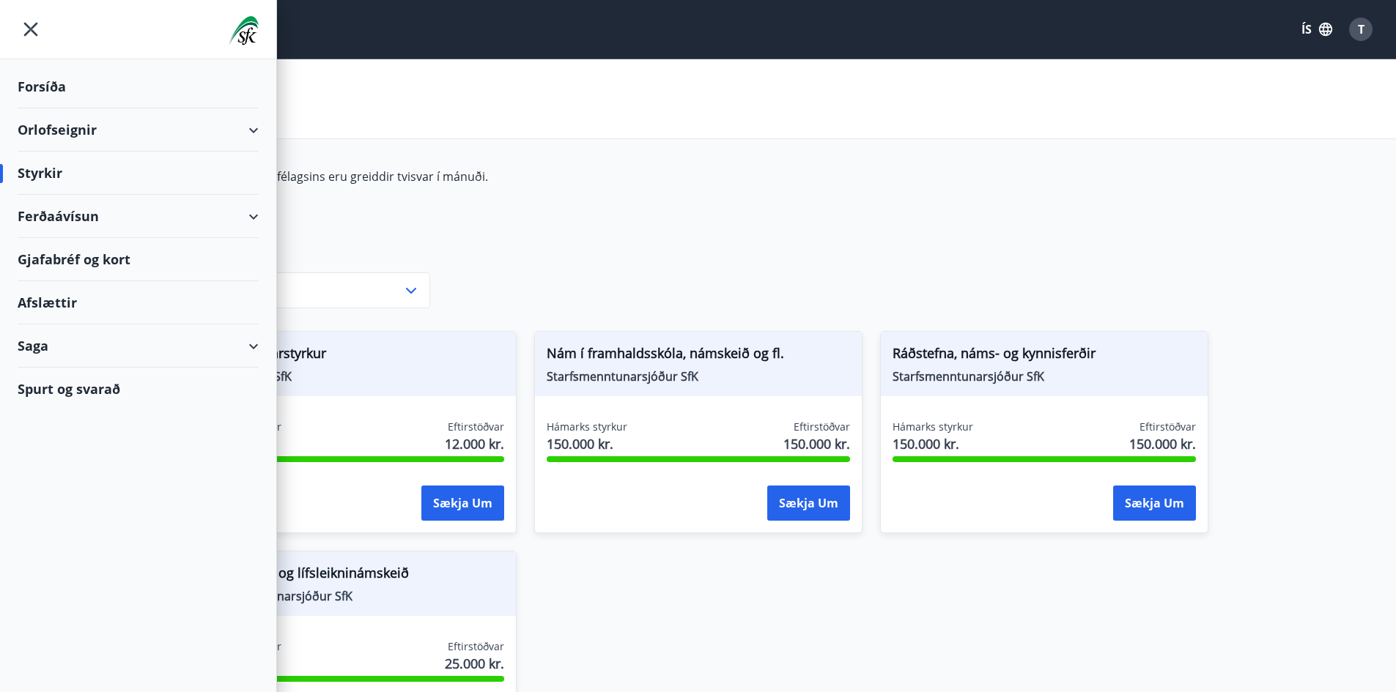
click at [254, 347] on div "Saga" at bounding box center [138, 346] width 241 height 43
click at [70, 509] on div "Inneign" at bounding box center [138, 506] width 218 height 31
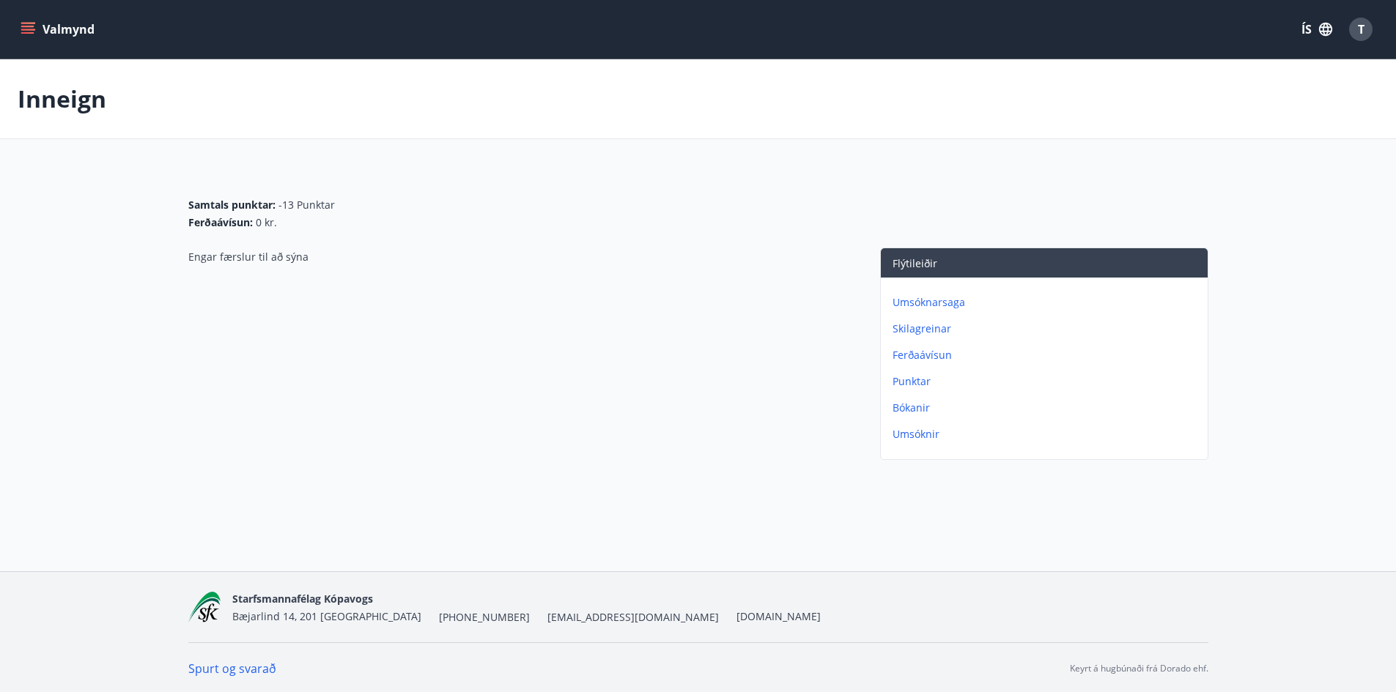
click at [1369, 27] on div "T" at bounding box center [1360, 29] width 23 height 23
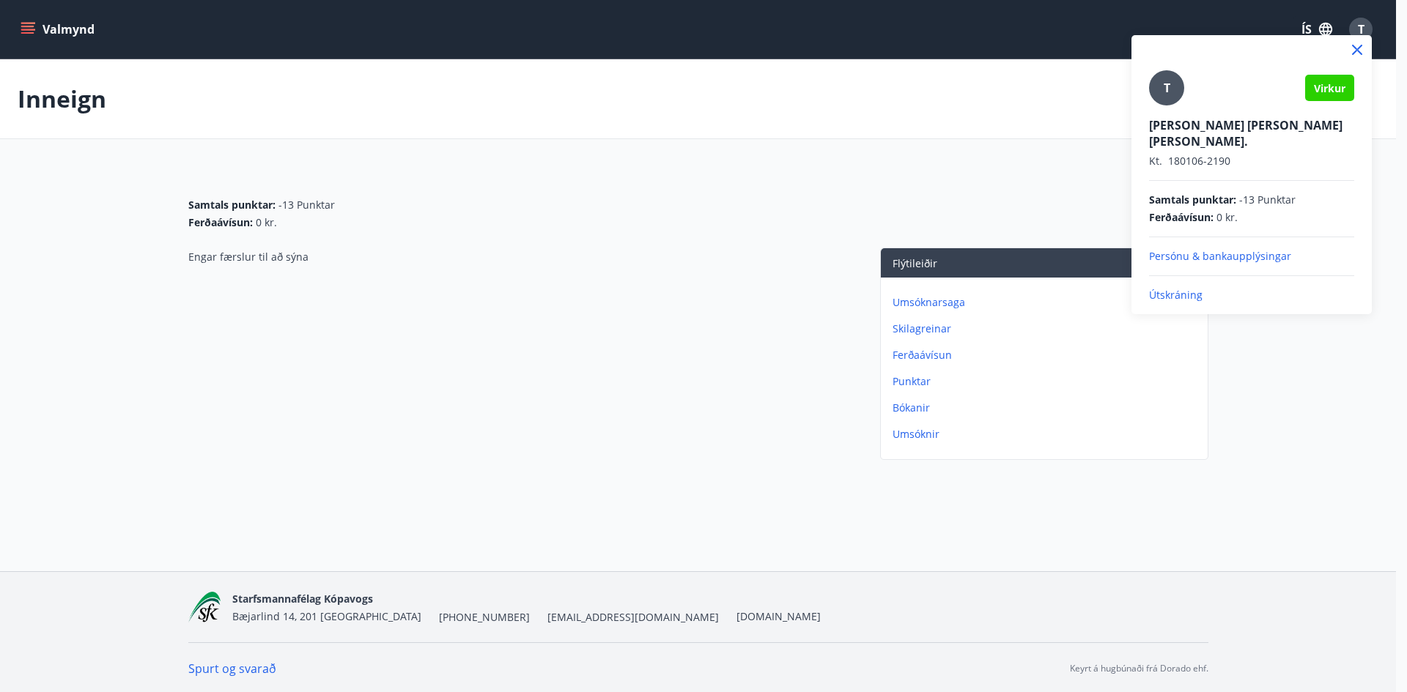
click at [1179, 288] on p "Útskráning" at bounding box center [1251, 295] width 205 height 15
